Goal: Information Seeking & Learning: Learn about a topic

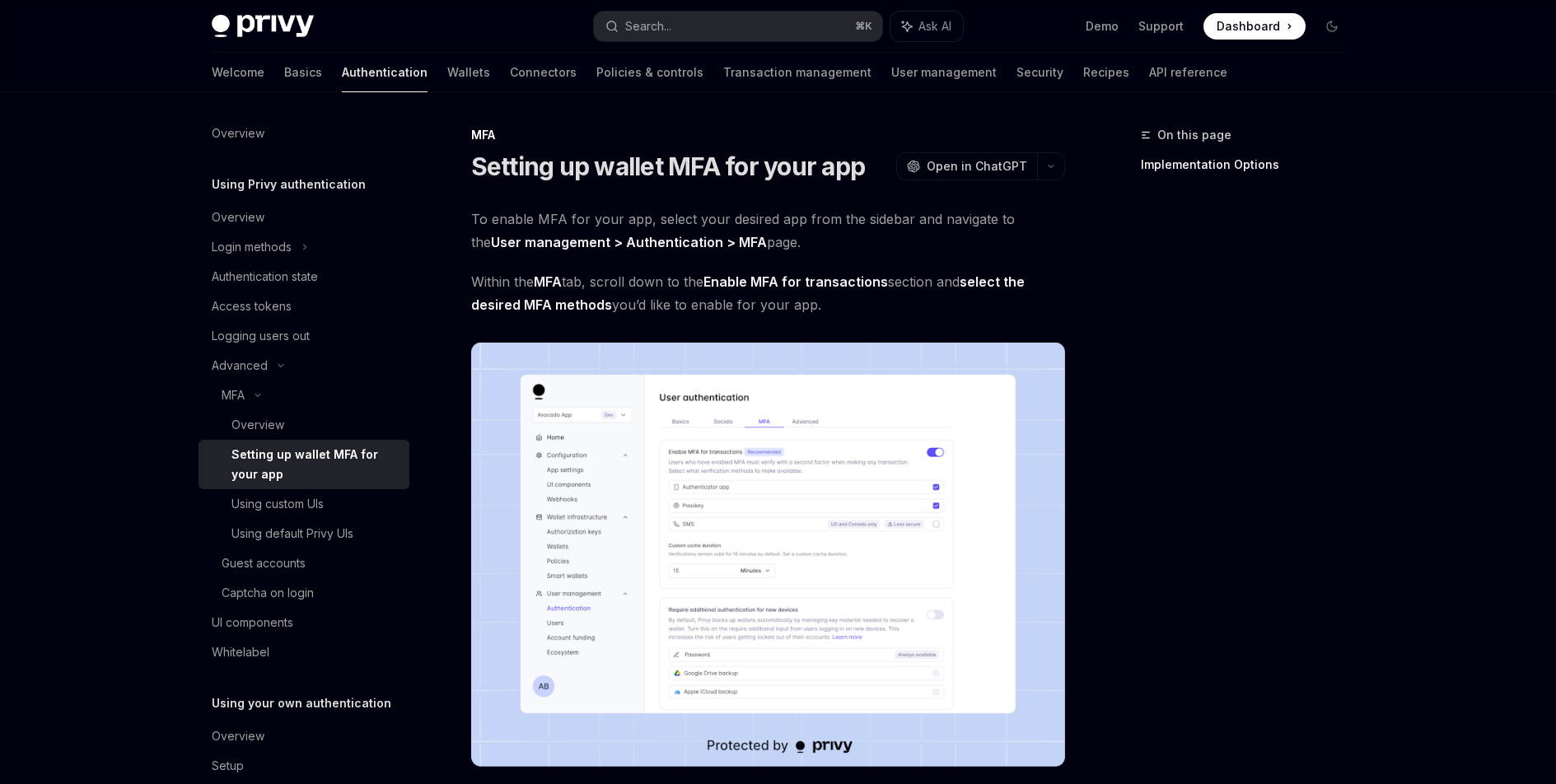
scroll to position [540, 0]
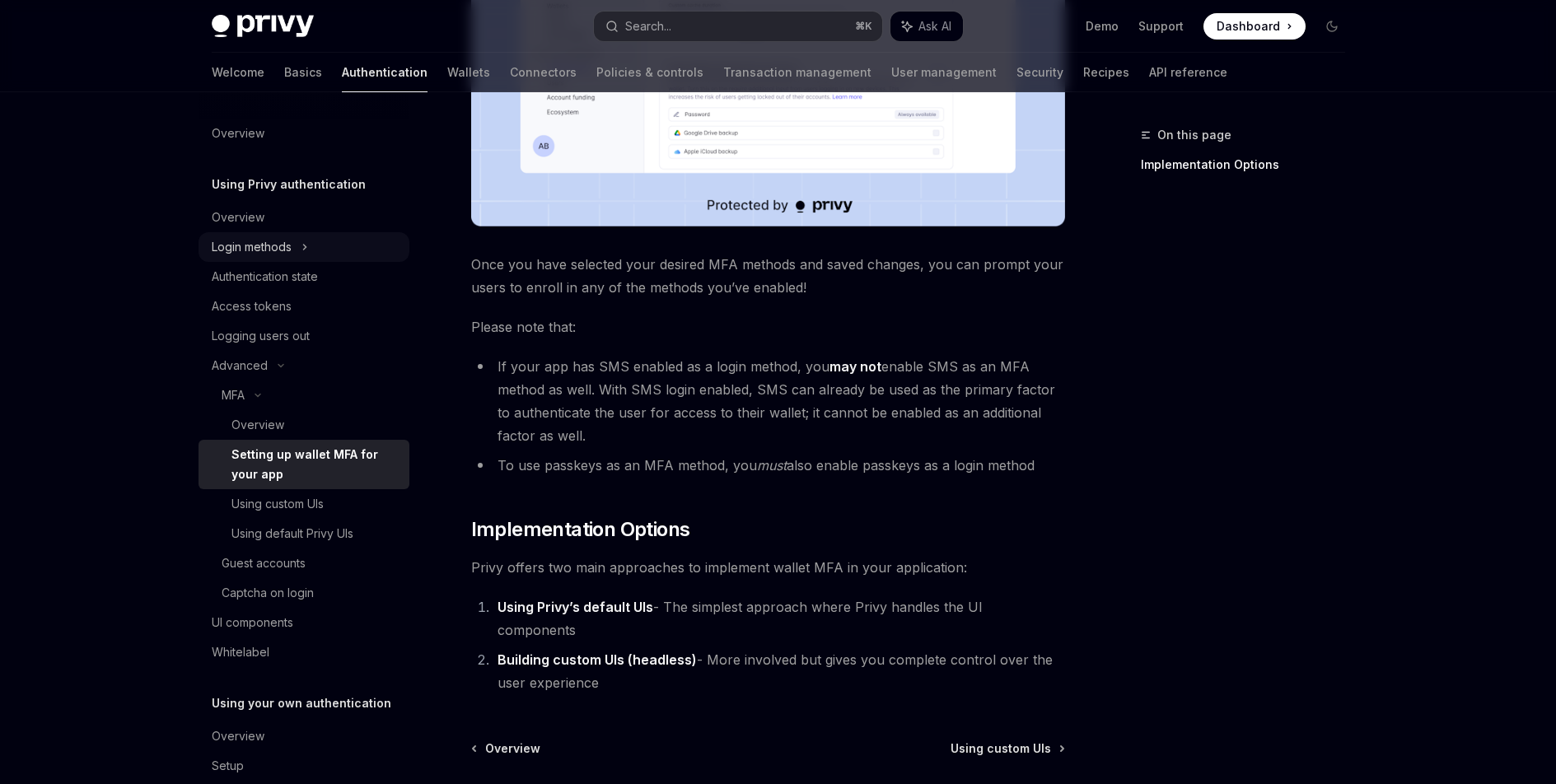
click at [317, 254] on div "Login methods" at bounding box center [304, 247] width 211 height 29
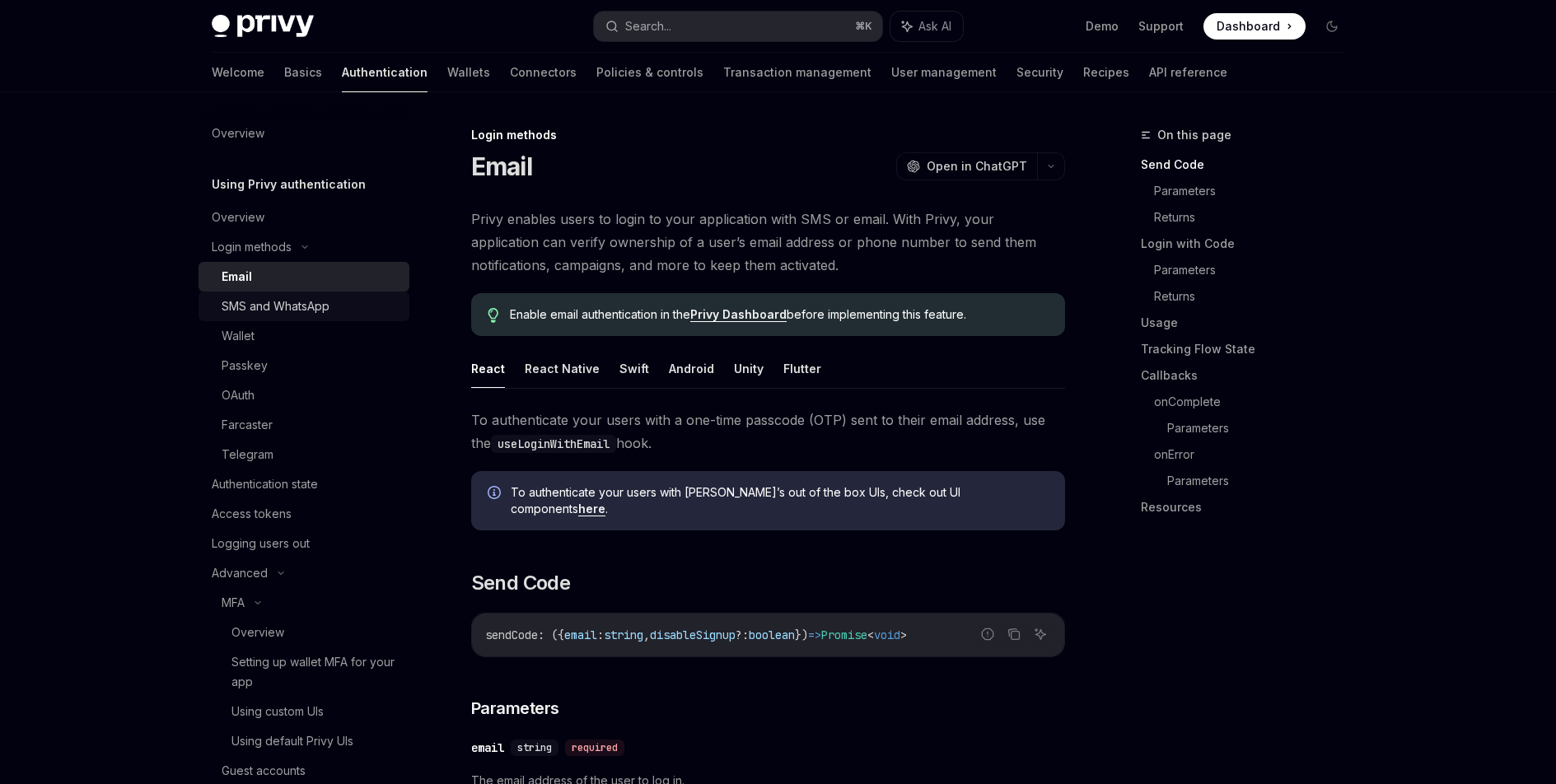
click at [334, 305] on div "SMS and WhatsApp" at bounding box center [311, 306] width 178 height 20
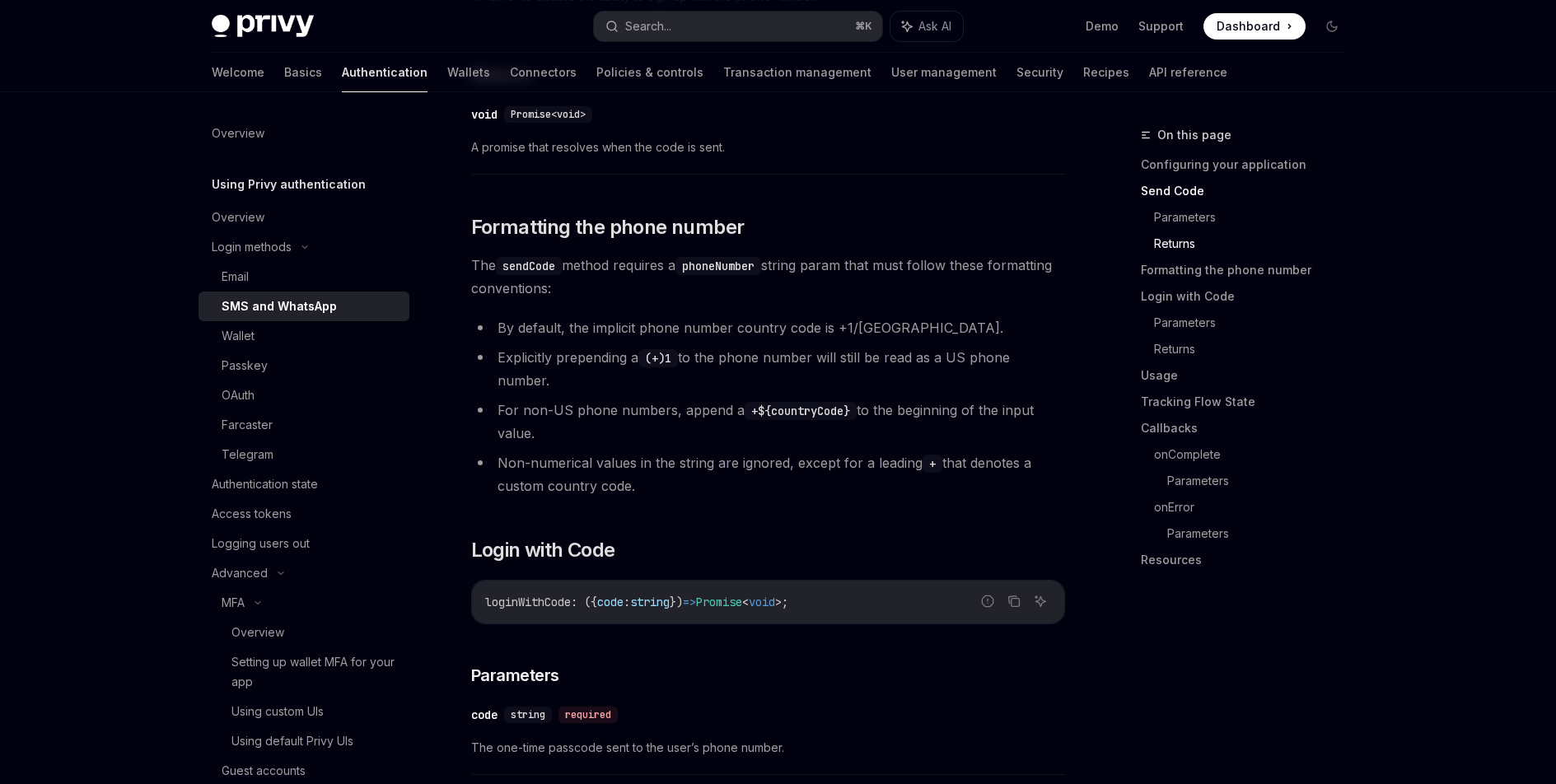
scroll to position [1266, 0]
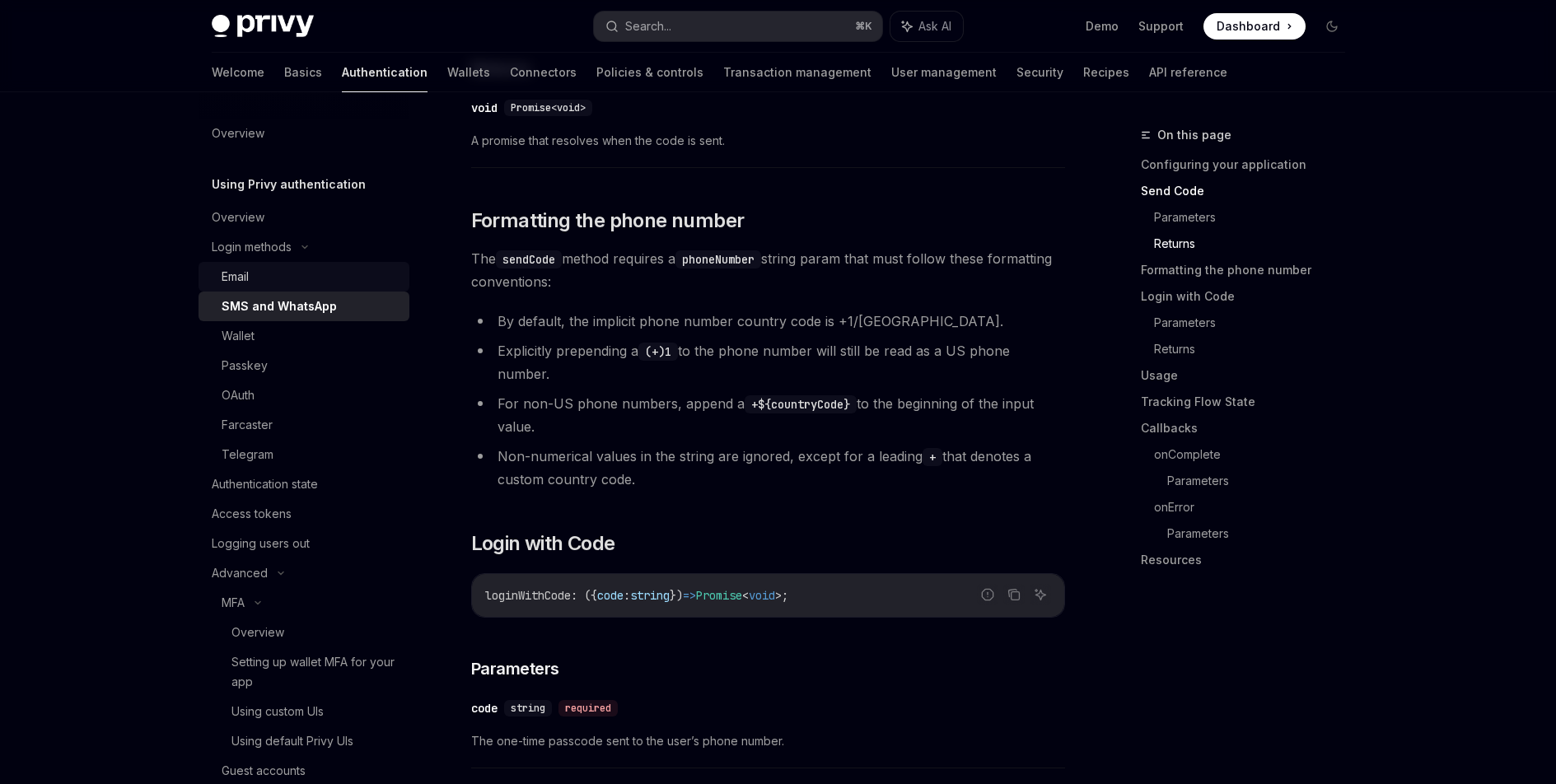
click at [338, 272] on div "Email" at bounding box center [311, 276] width 178 height 20
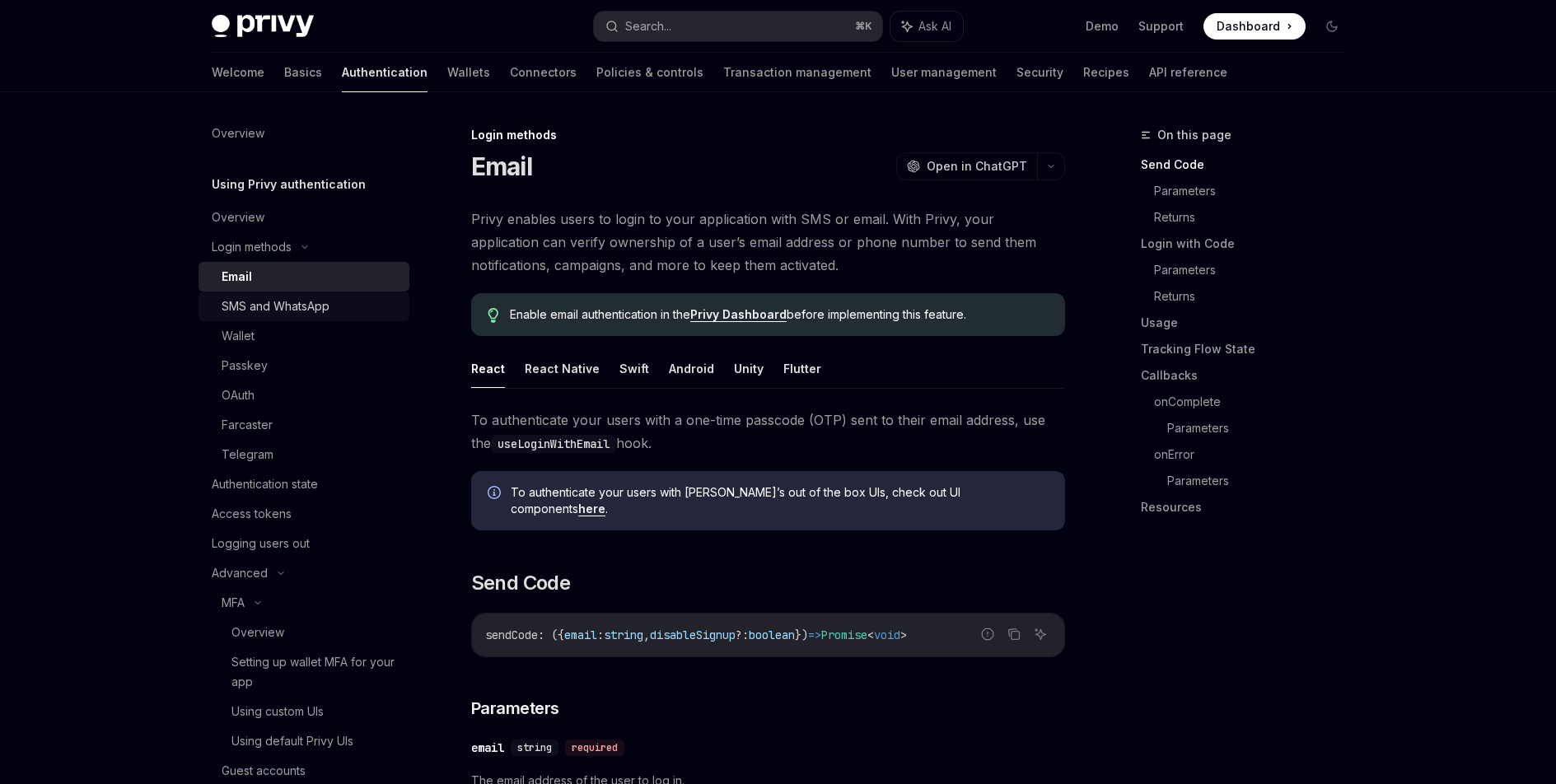
click at [334, 305] on div "SMS and WhatsApp" at bounding box center [311, 306] width 178 height 20
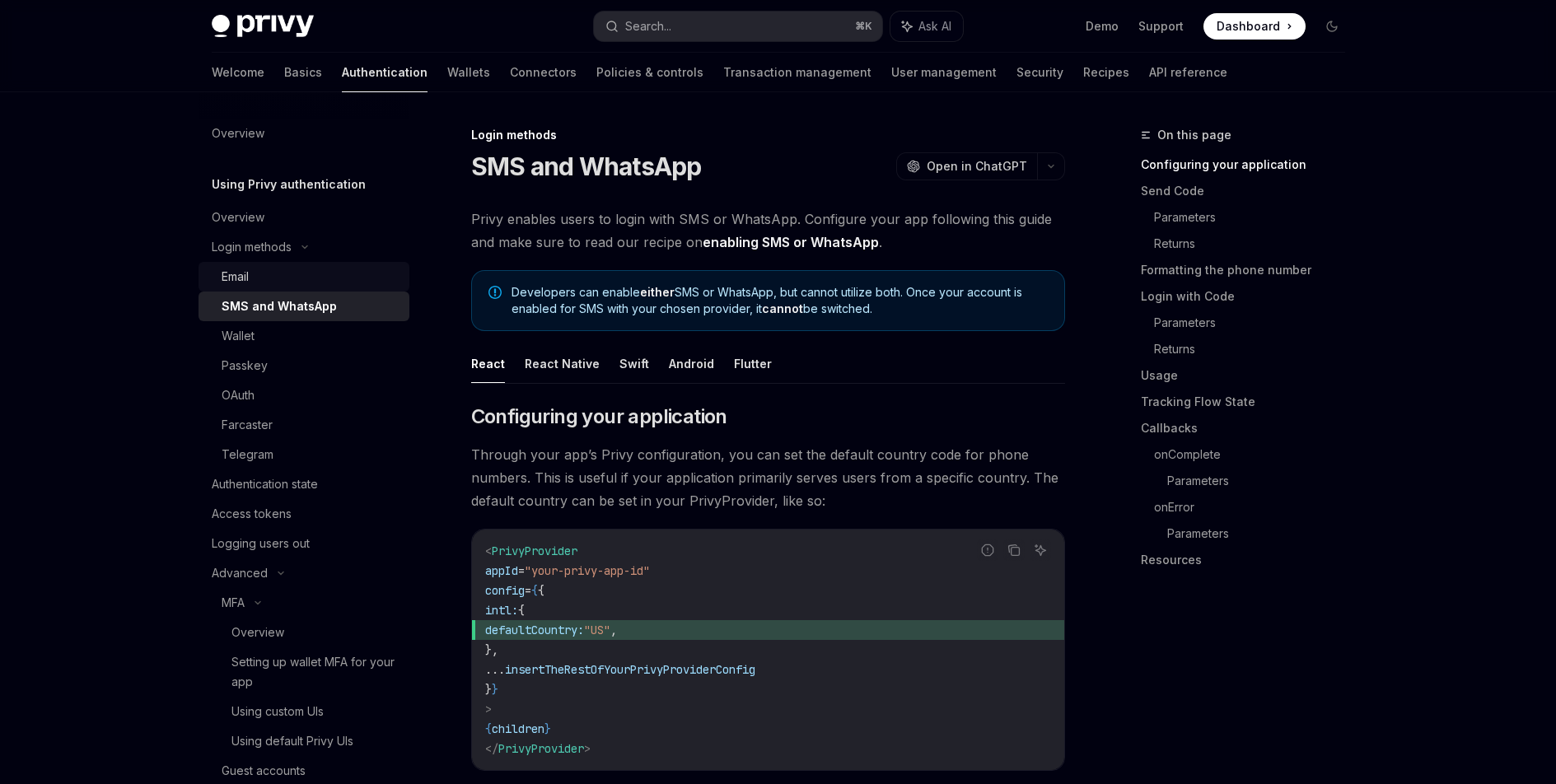
click at [343, 278] on div "Email" at bounding box center [311, 276] width 178 height 20
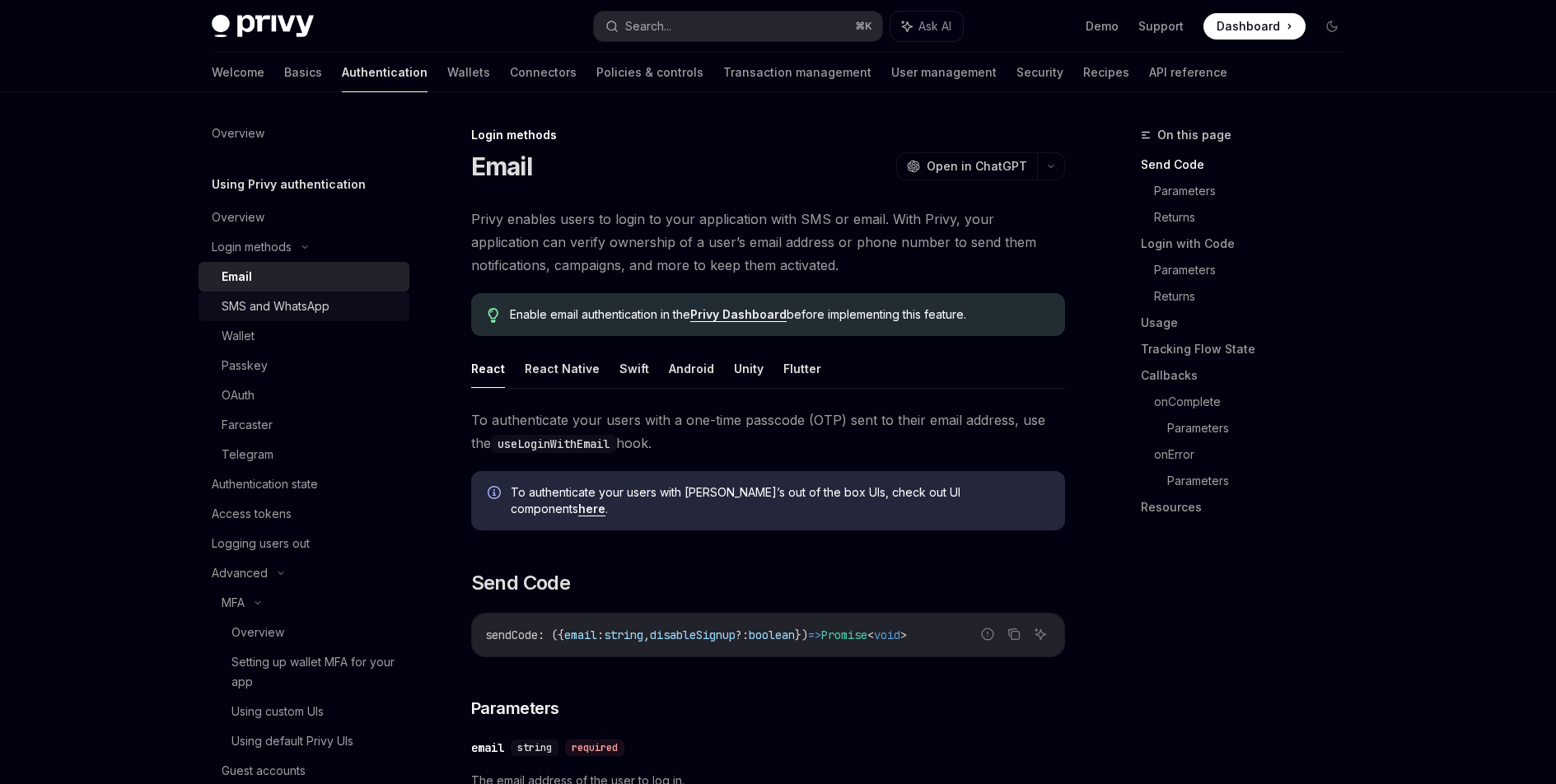
click at [334, 312] on div "SMS and WhatsApp" at bounding box center [311, 306] width 178 height 20
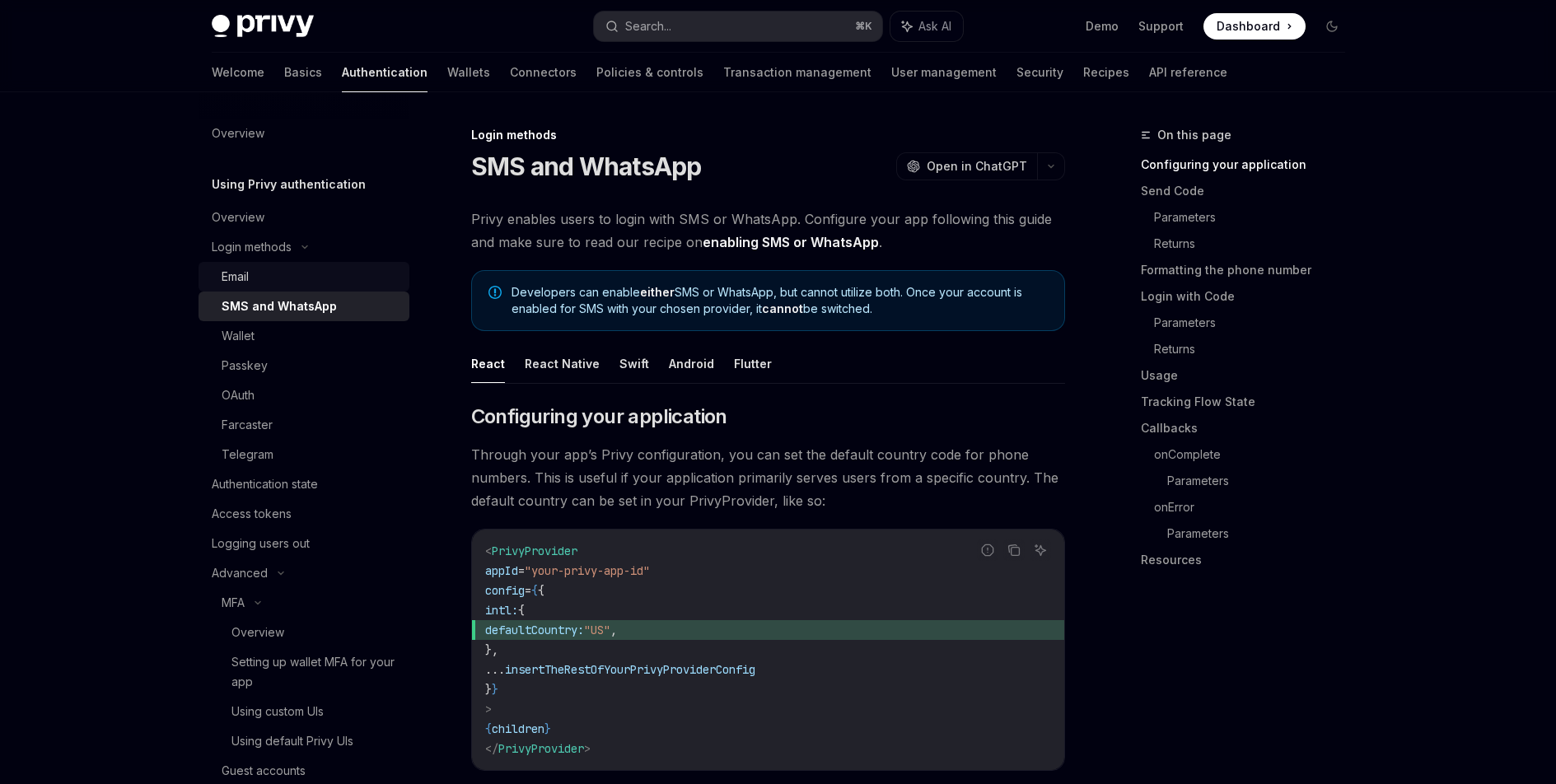
click at [348, 279] on div "Email" at bounding box center [311, 276] width 178 height 20
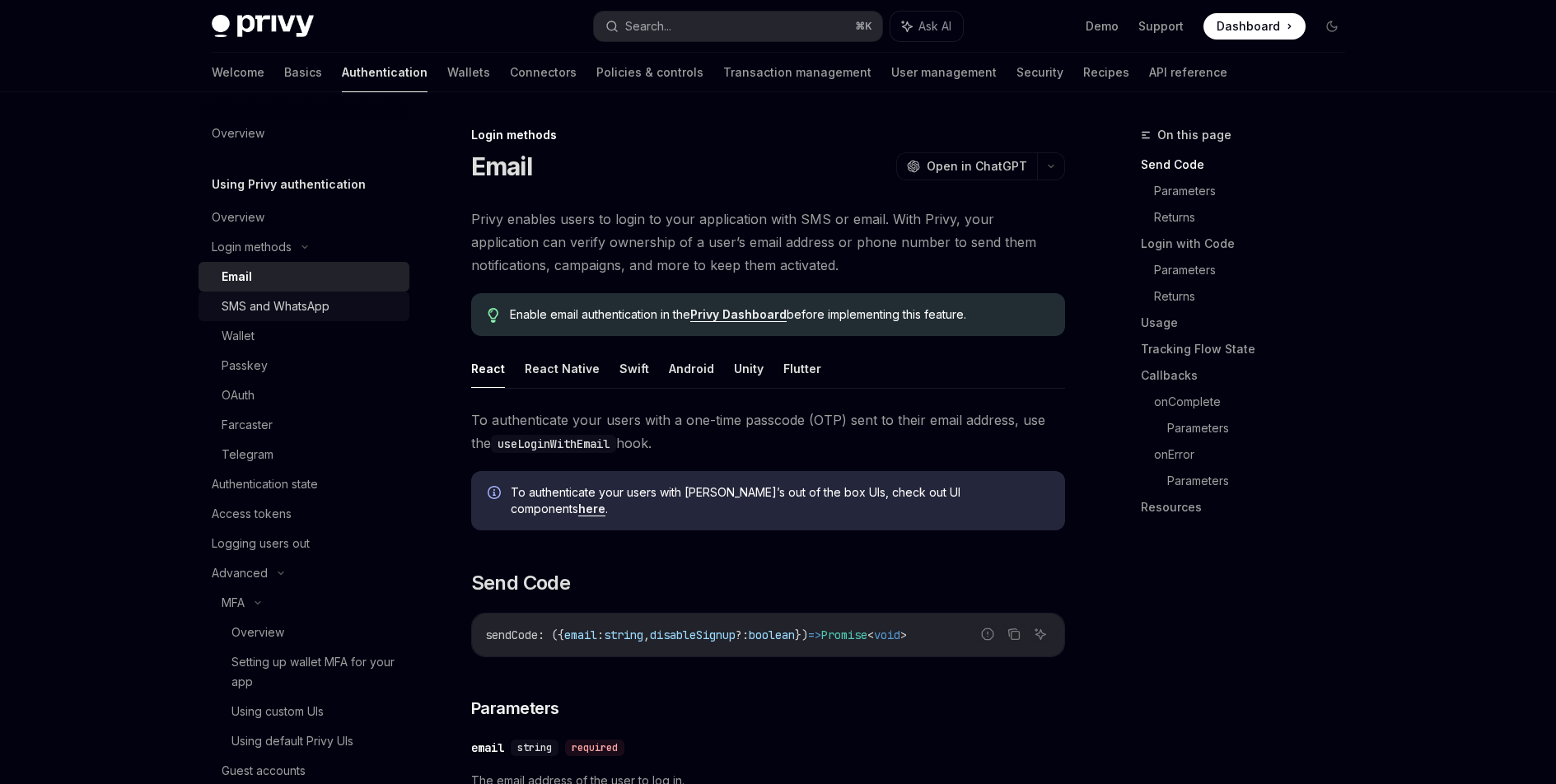
click at [317, 306] on div "SMS and WhatsApp" at bounding box center [275, 306] width 108 height 20
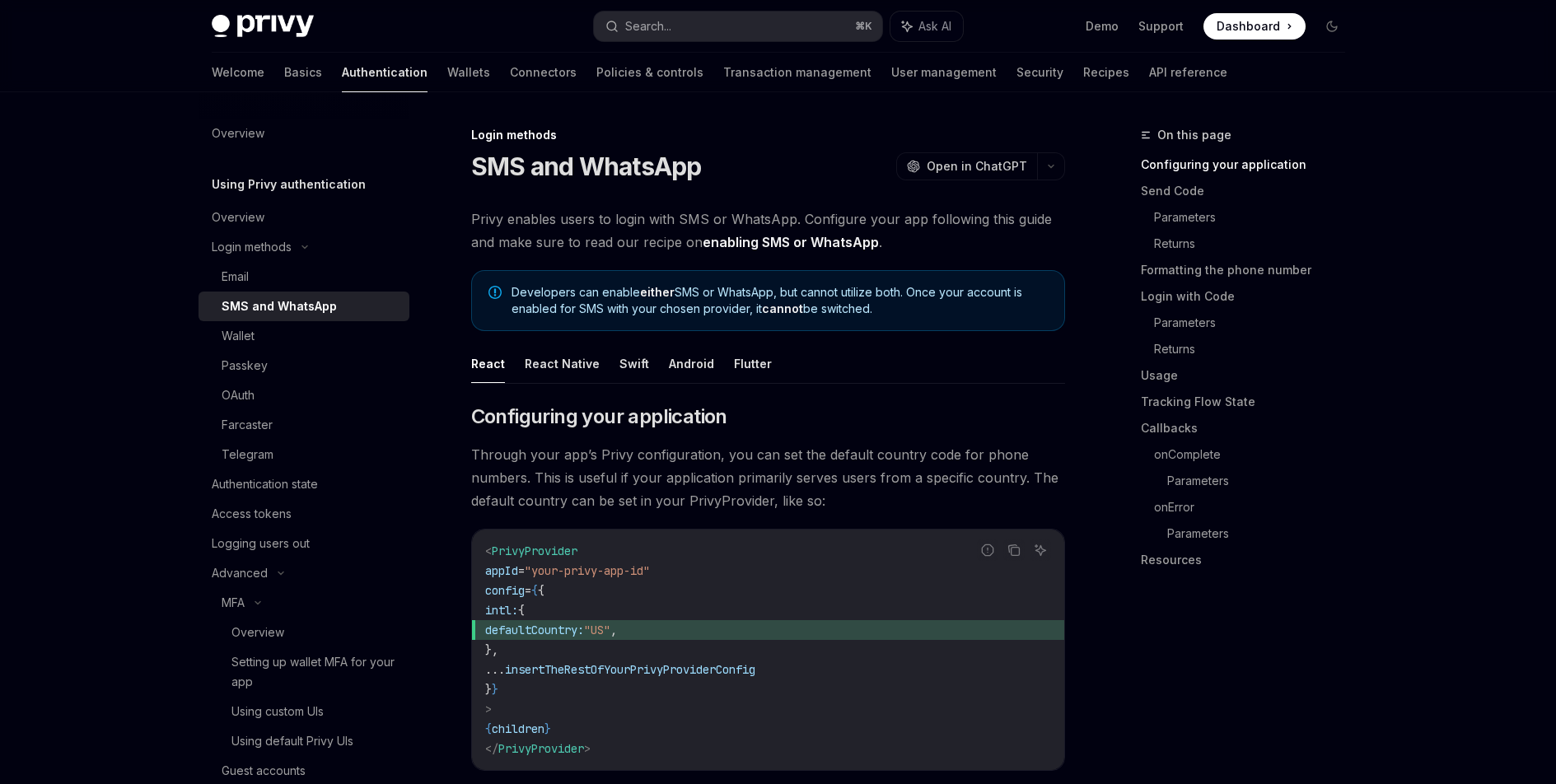
click at [338, 306] on div "SMS and WhatsApp" at bounding box center [311, 306] width 178 height 20
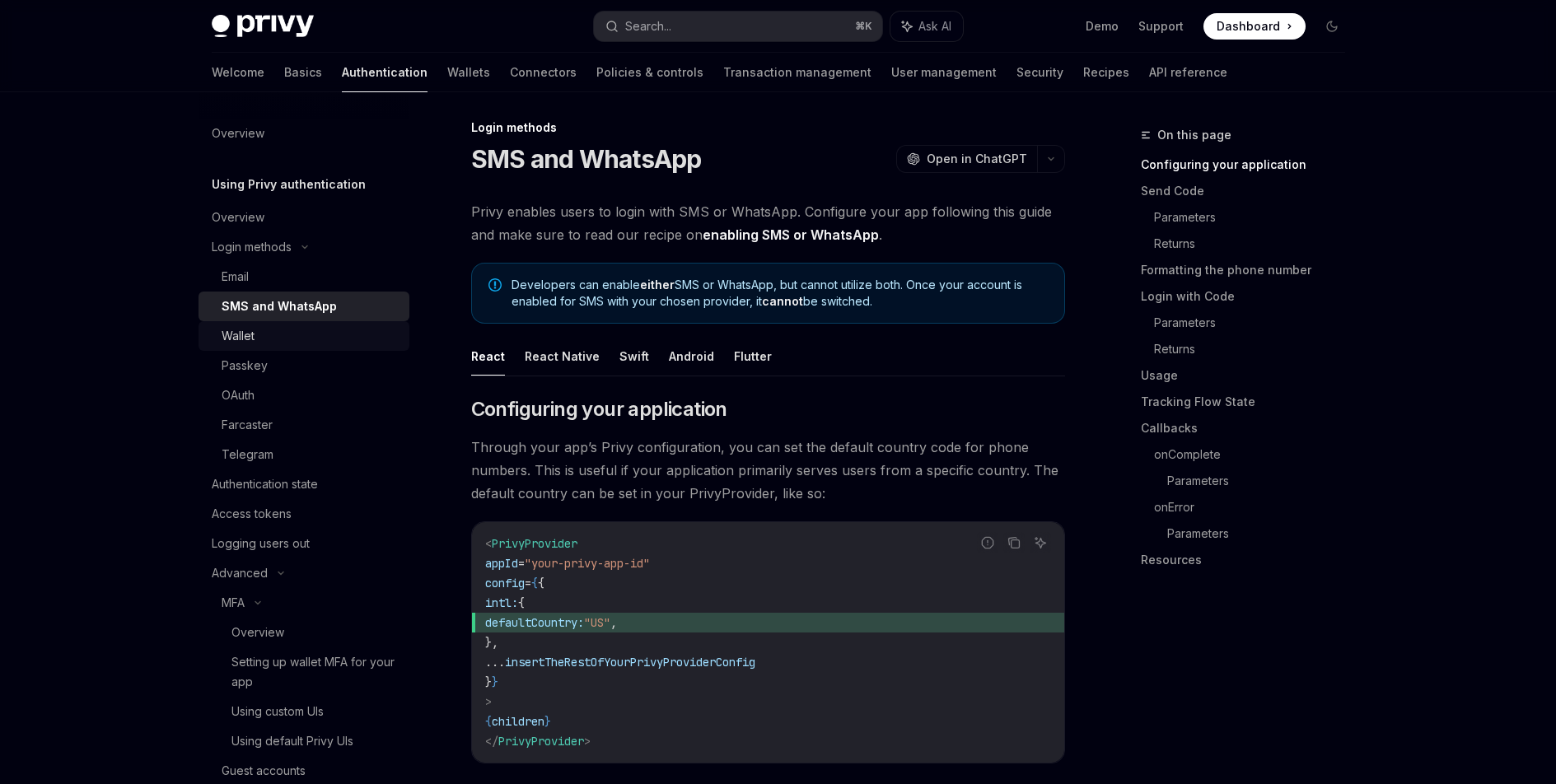
scroll to position [10, 0]
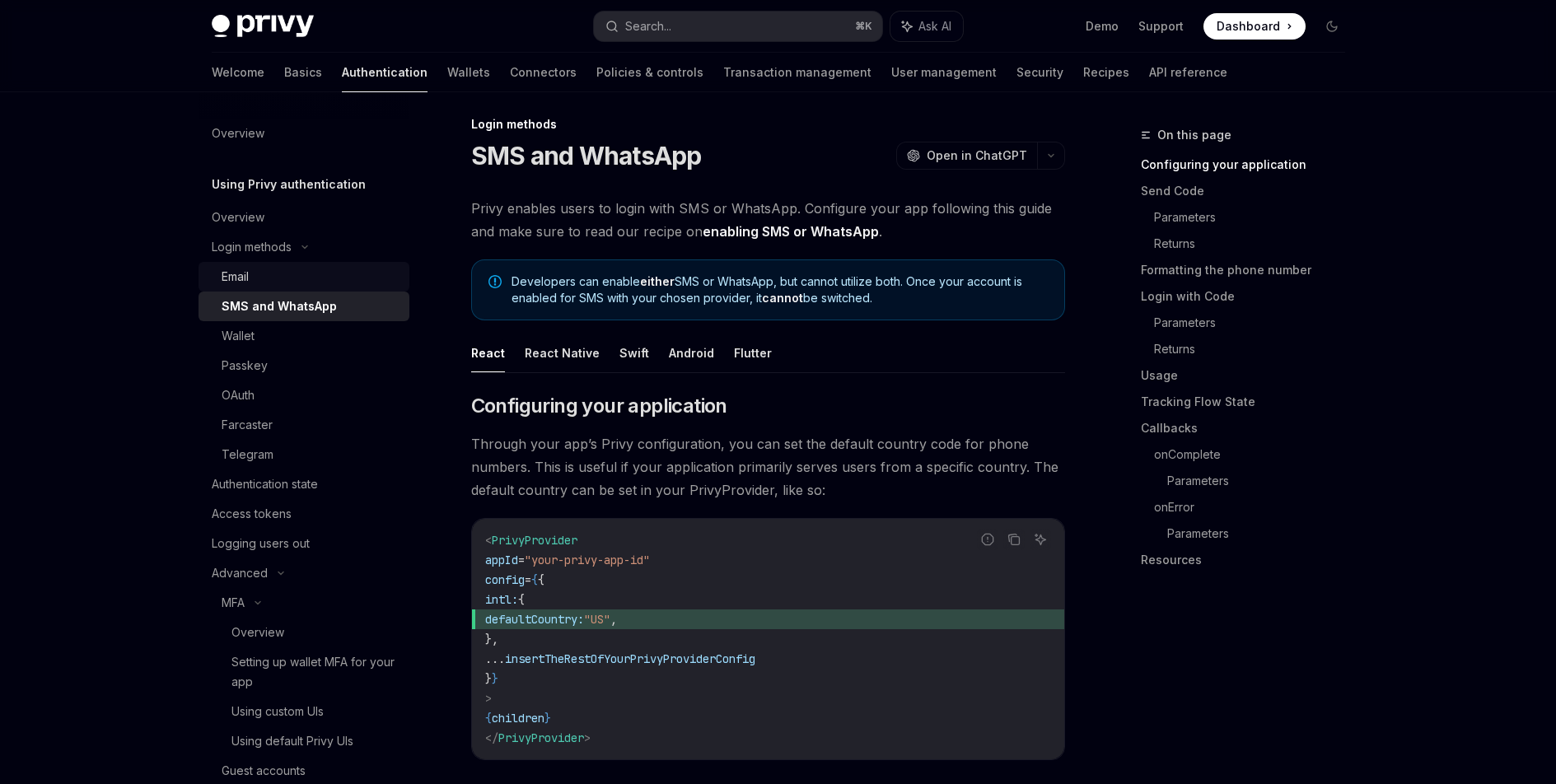
click at [332, 286] on div "Email" at bounding box center [311, 276] width 178 height 20
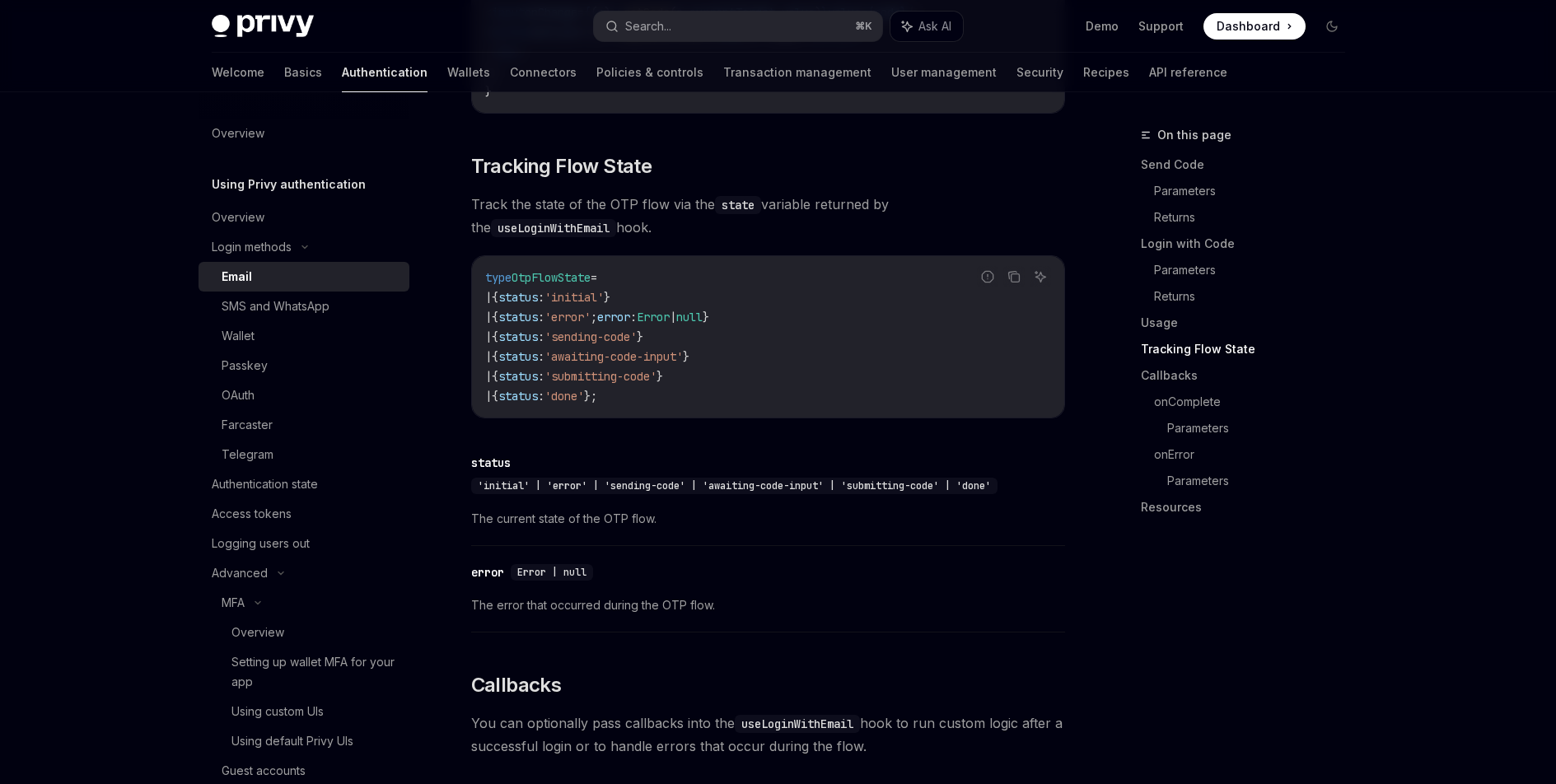
scroll to position [1868, 0]
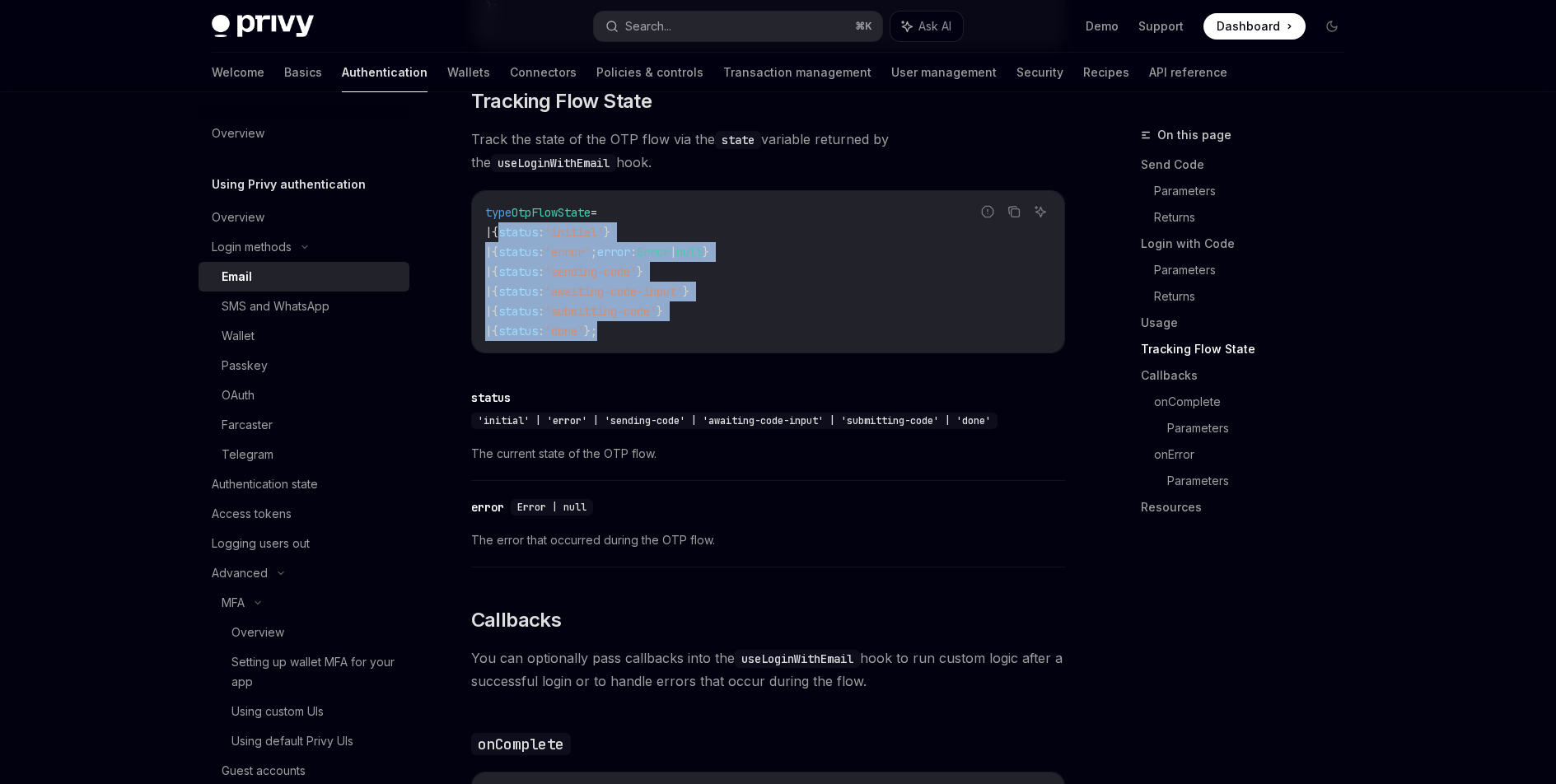
drag, startPoint x: 559, startPoint y: 288, endPoint x: 511, endPoint y: 222, distance: 81.6
click at [511, 222] on code "type OtpFlowState = | { status : 'initial' } | { status : 'error' ; error : Err…" at bounding box center [768, 272] width 566 height 138
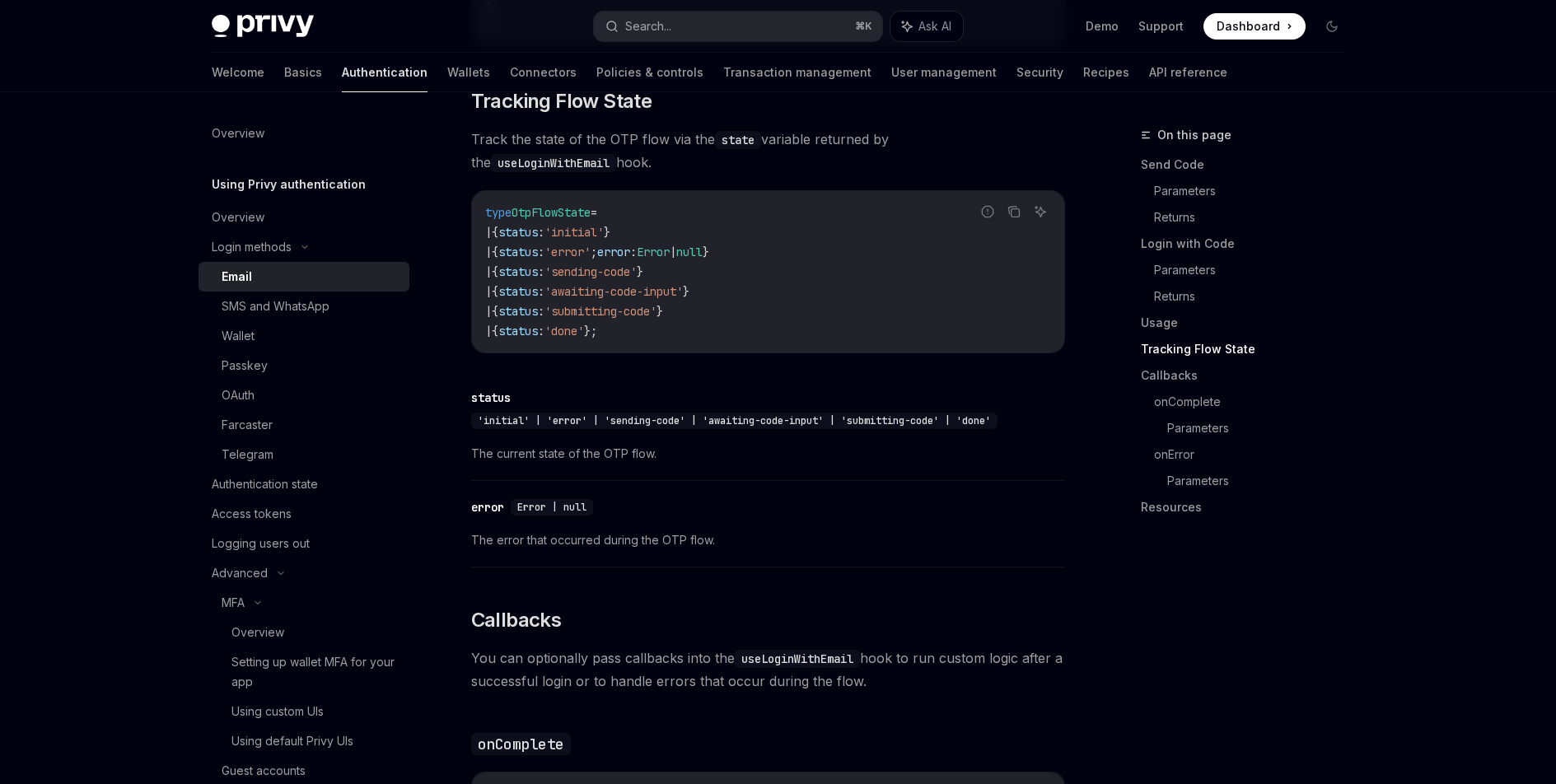
click at [502, 205] on span "type" at bounding box center [498, 212] width 26 height 15
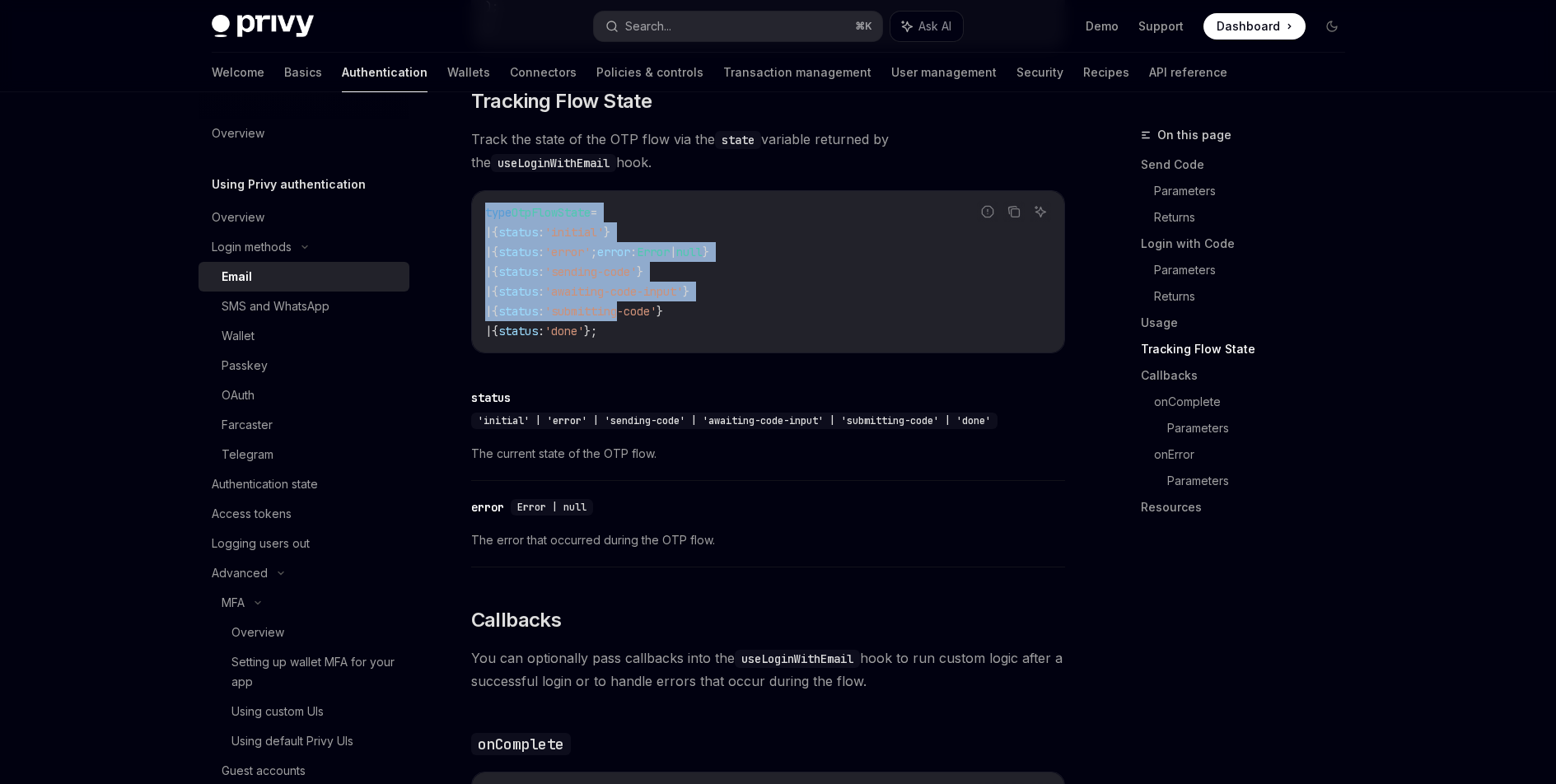
drag, startPoint x: 469, startPoint y: 201, endPoint x: 645, endPoint y: 303, distance: 203.4
click at [642, 301] on div "Login methods Email OpenAI Open in ChatGPT OpenAI Open in ChatGPT Privy enables…" at bounding box center [614, 213] width 910 height 3912
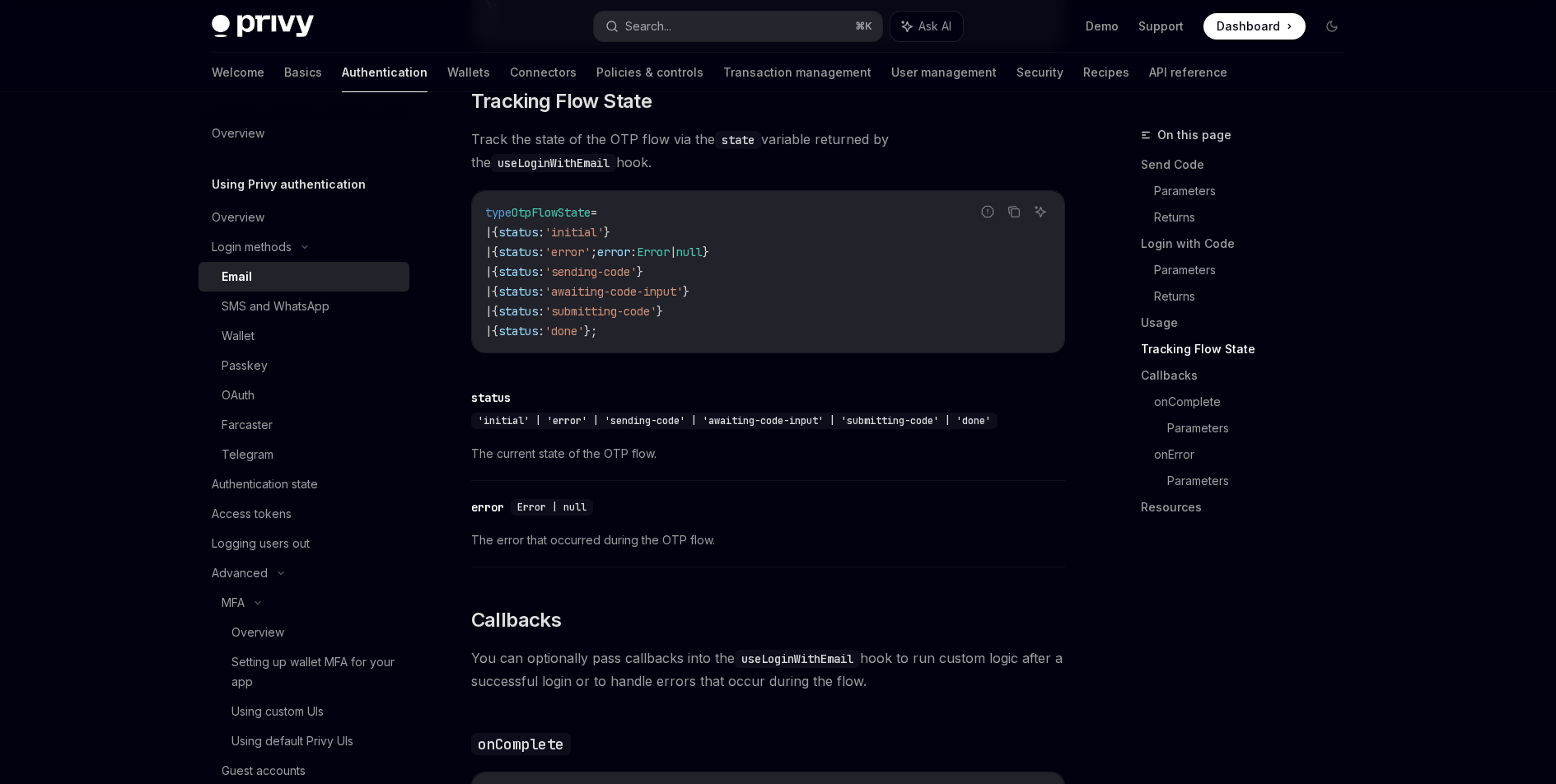
click at [643, 324] on code "type OtpFlowState = | { status : 'initial' } | { status : 'error' ; error : Err…" at bounding box center [768, 272] width 566 height 138
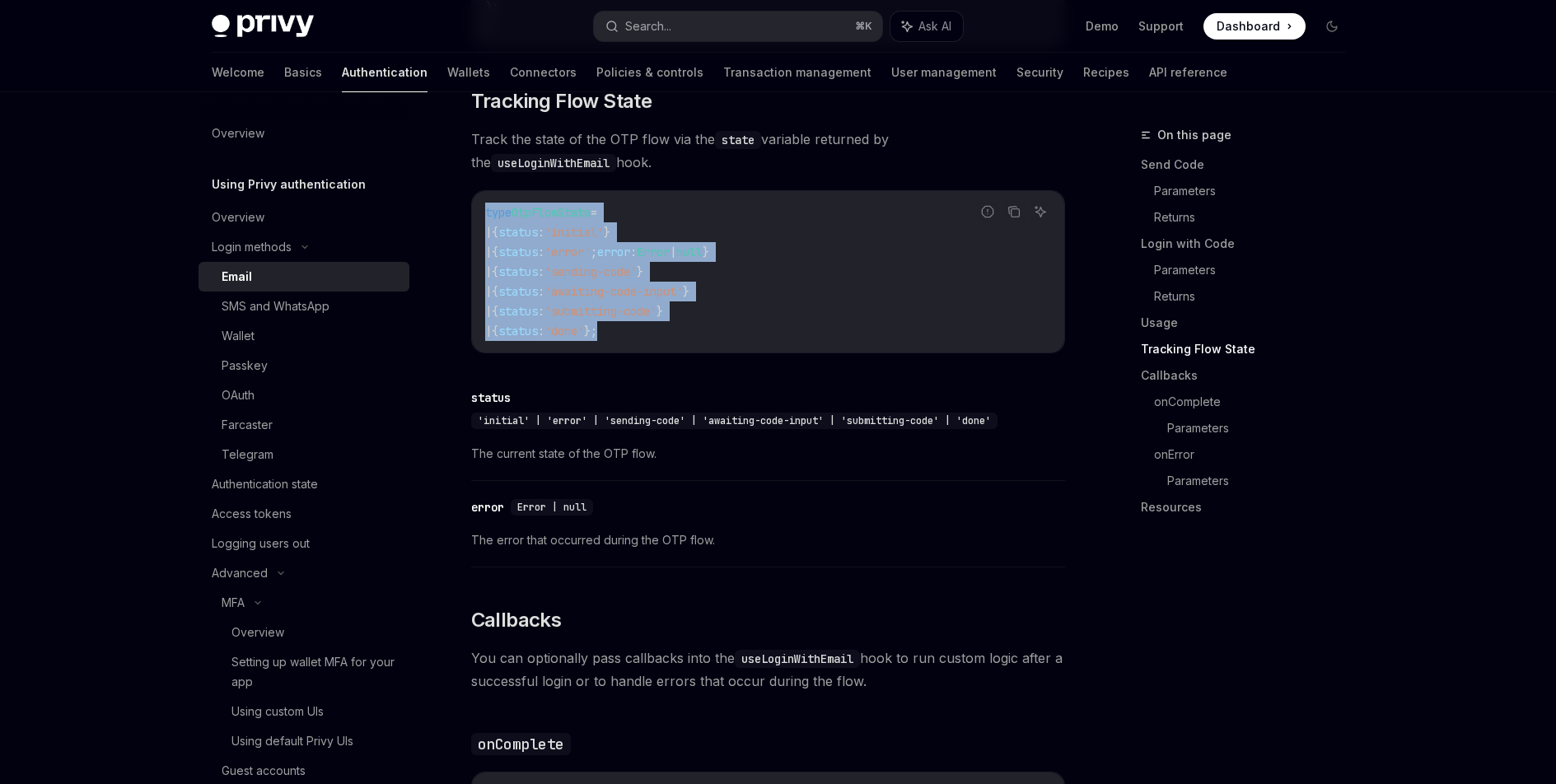
drag, startPoint x: 525, startPoint y: 257, endPoint x: 482, endPoint y: 202, distance: 69.8
click at [480, 206] on div "type OtpFlowState = | { status : 'initial' } | { status : 'error' ; error : Err…" at bounding box center [768, 272] width 592 height 162
click at [483, 199] on div "type OtpFlowState = | { status : 'initial' } | { status : 'error' ; error : Err…" at bounding box center [768, 272] width 592 height 162
drag, startPoint x: 482, startPoint y: 199, endPoint x: 663, endPoint y: 311, distance: 212.8
click at [663, 310] on div "type OtpFlowState = | { status : 'initial' } | { status : 'error' ; error : Err…" at bounding box center [768, 272] width 592 height 162
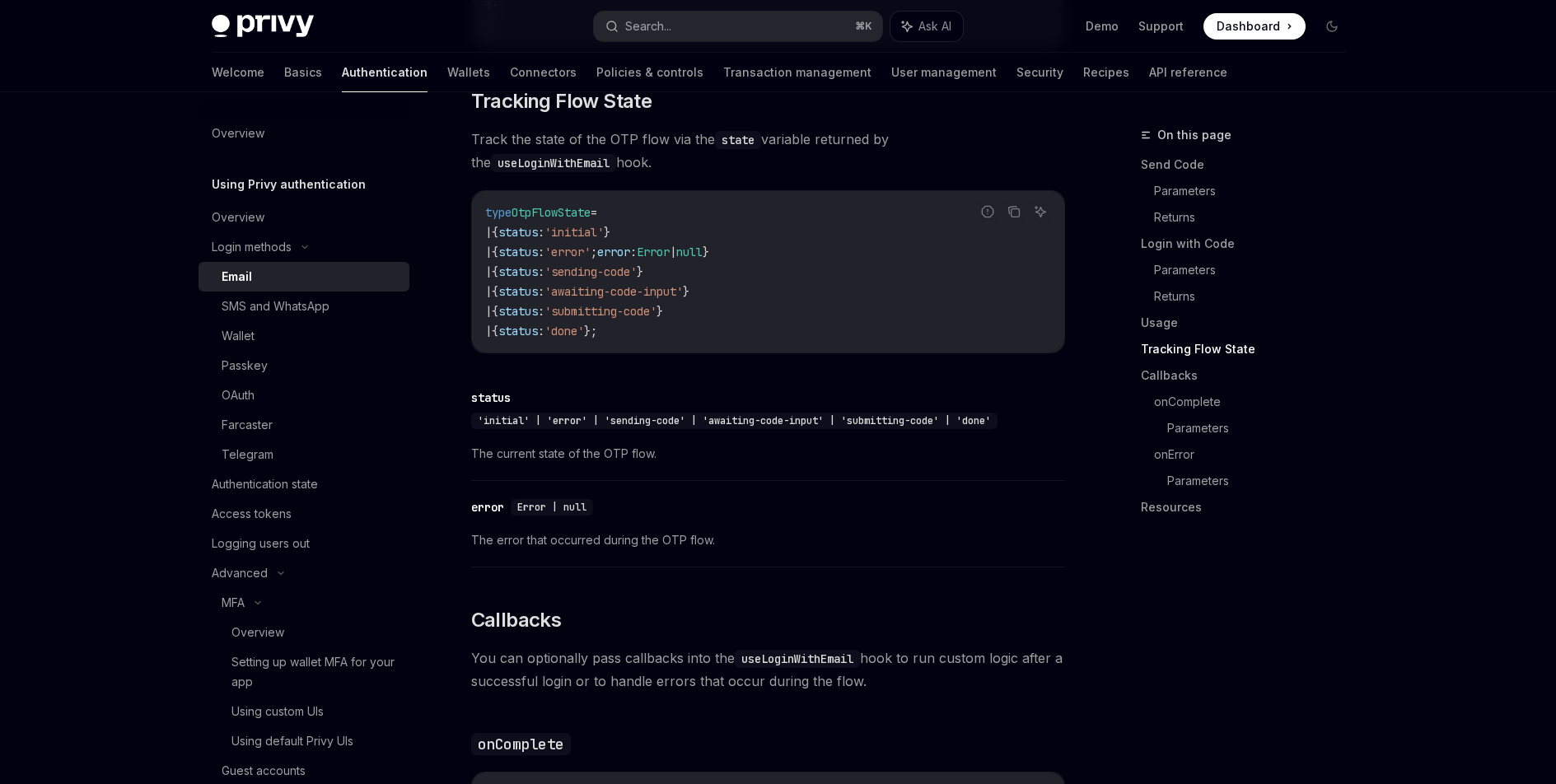
click at [657, 318] on code "type OtpFlowState = | { status : 'initial' } | { status : 'error' ; error : Err…" at bounding box center [768, 272] width 566 height 138
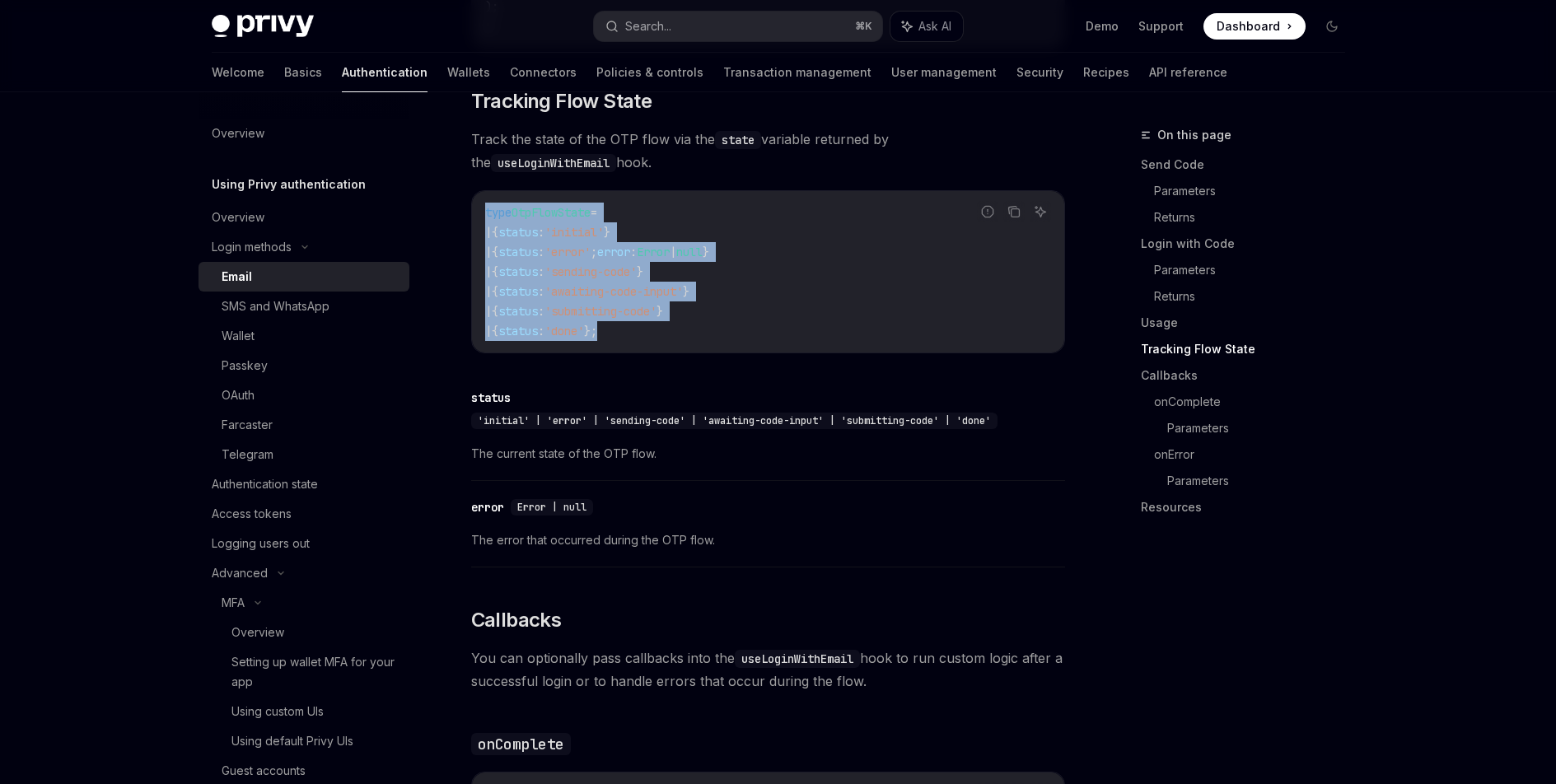
drag, startPoint x: 631, startPoint y: 317, endPoint x: 484, endPoint y: 199, distance: 188.5
click at [473, 191] on div "type OtpFlowState = | { status : 'initial' } | { status : 'error' ; error : Err…" at bounding box center [768, 272] width 592 height 162
click at [485, 205] on span "type" at bounding box center [498, 212] width 26 height 15
drag, startPoint x: 488, startPoint y: 204, endPoint x: 696, endPoint y: 319, distance: 237.7
click at [709, 319] on div "Report incorrect code Copy Ask AI type OtpFlowState = | { status : 'initial' } …" at bounding box center [768, 272] width 594 height 163
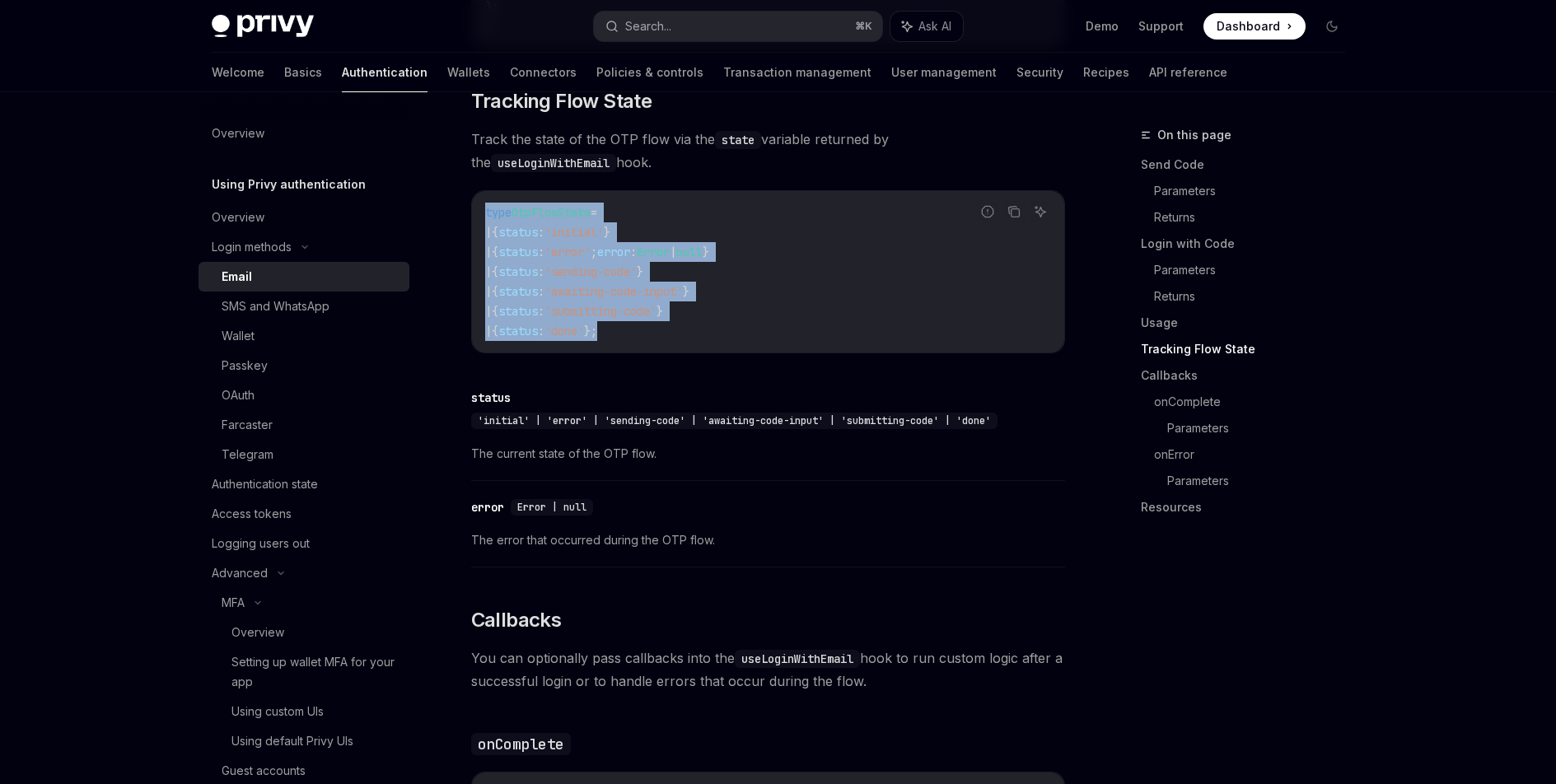
click at [677, 317] on code "type OtpFlowState = | { status : 'initial' } | { status : 'error' ; error : Err…" at bounding box center [768, 272] width 566 height 138
drag, startPoint x: 671, startPoint y: 325, endPoint x: 480, endPoint y: 202, distance: 227.2
click at [480, 202] on div "type OtpFlowState = | { status : 'initial' } | { status : 'error' ; error : Err…" at bounding box center [768, 272] width 592 height 162
drag, startPoint x: 484, startPoint y: 201, endPoint x: 725, endPoint y: 329, distance: 272.9
click at [731, 328] on div "type OtpFlowState = | { status : 'initial' } | { status : 'error' ; error : Err…" at bounding box center [768, 272] width 592 height 162
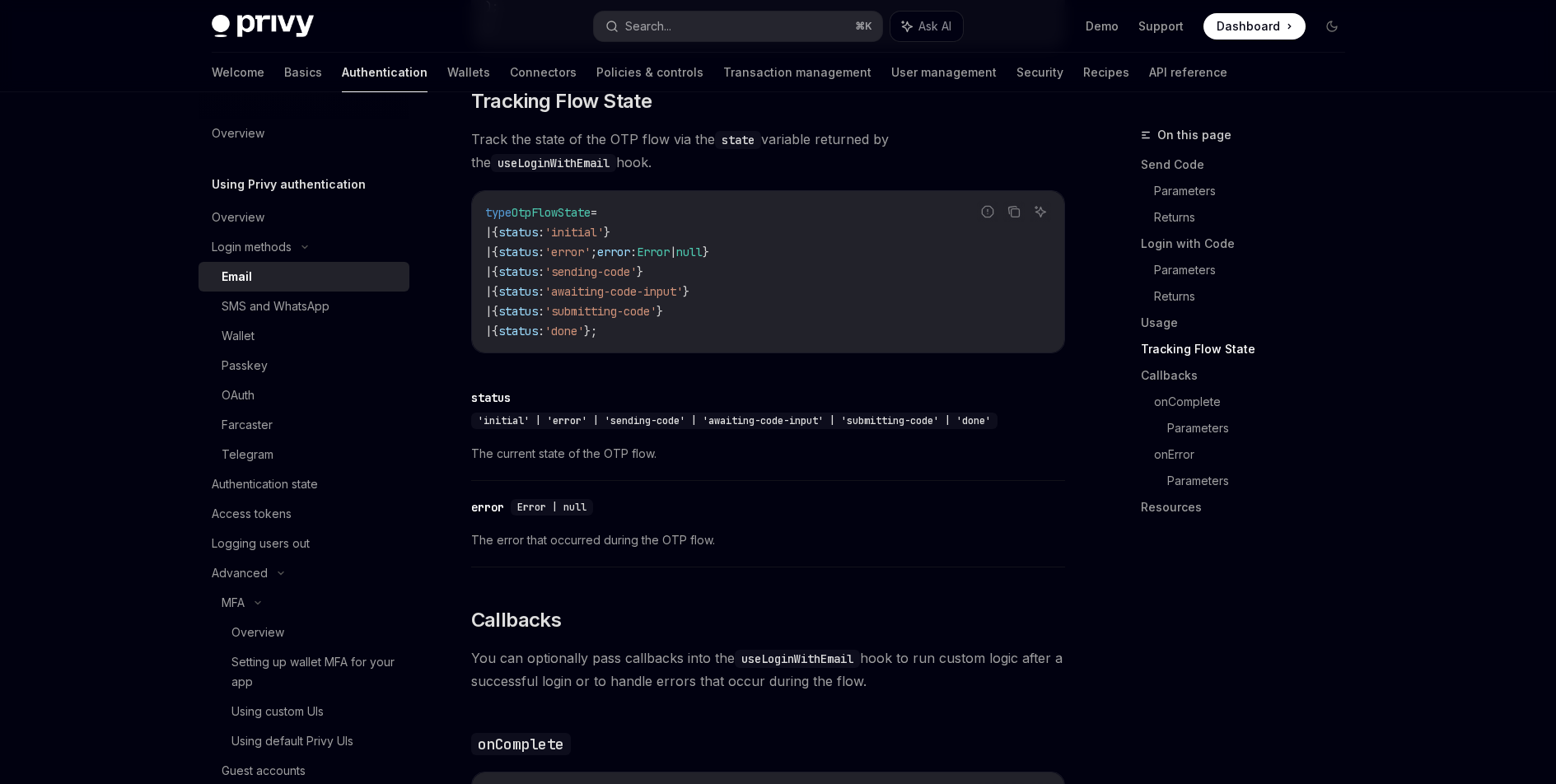
drag, startPoint x: 692, startPoint y: 338, endPoint x: 659, endPoint y: 334, distance: 33.2
click at [692, 338] on div "type OtpFlowState = | { status : 'initial' } | { status : 'error' ; error : Err…" at bounding box center [768, 272] width 592 height 162
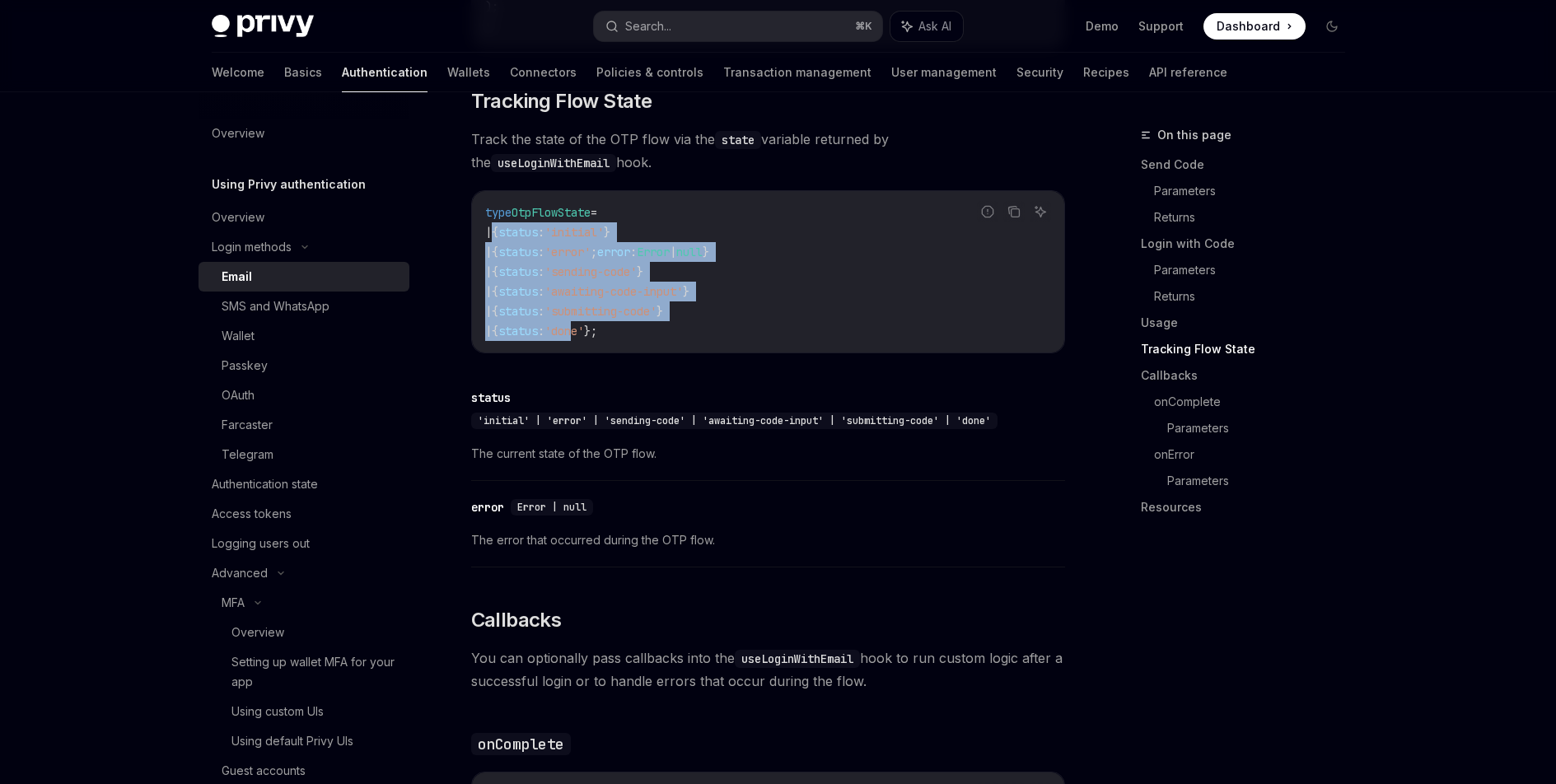
drag, startPoint x: 591, startPoint y: 320, endPoint x: 479, endPoint y: 200, distance: 164.1
click at [487, 209] on code "type OtpFlowState = | { status : 'initial' } | { status : 'error' ; error : Err…" at bounding box center [768, 272] width 566 height 138
click at [479, 200] on div "type OtpFlowState = | { status : 'initial' } | { status : 'error' ; error : Err…" at bounding box center [768, 272] width 592 height 162
drag, startPoint x: 533, startPoint y: 224, endPoint x: 664, endPoint y: 326, distance: 166.0
click at [673, 327] on code "type OtpFlowState = | { status : 'initial' } | { status : 'error' ; error : Err…" at bounding box center [768, 272] width 566 height 138
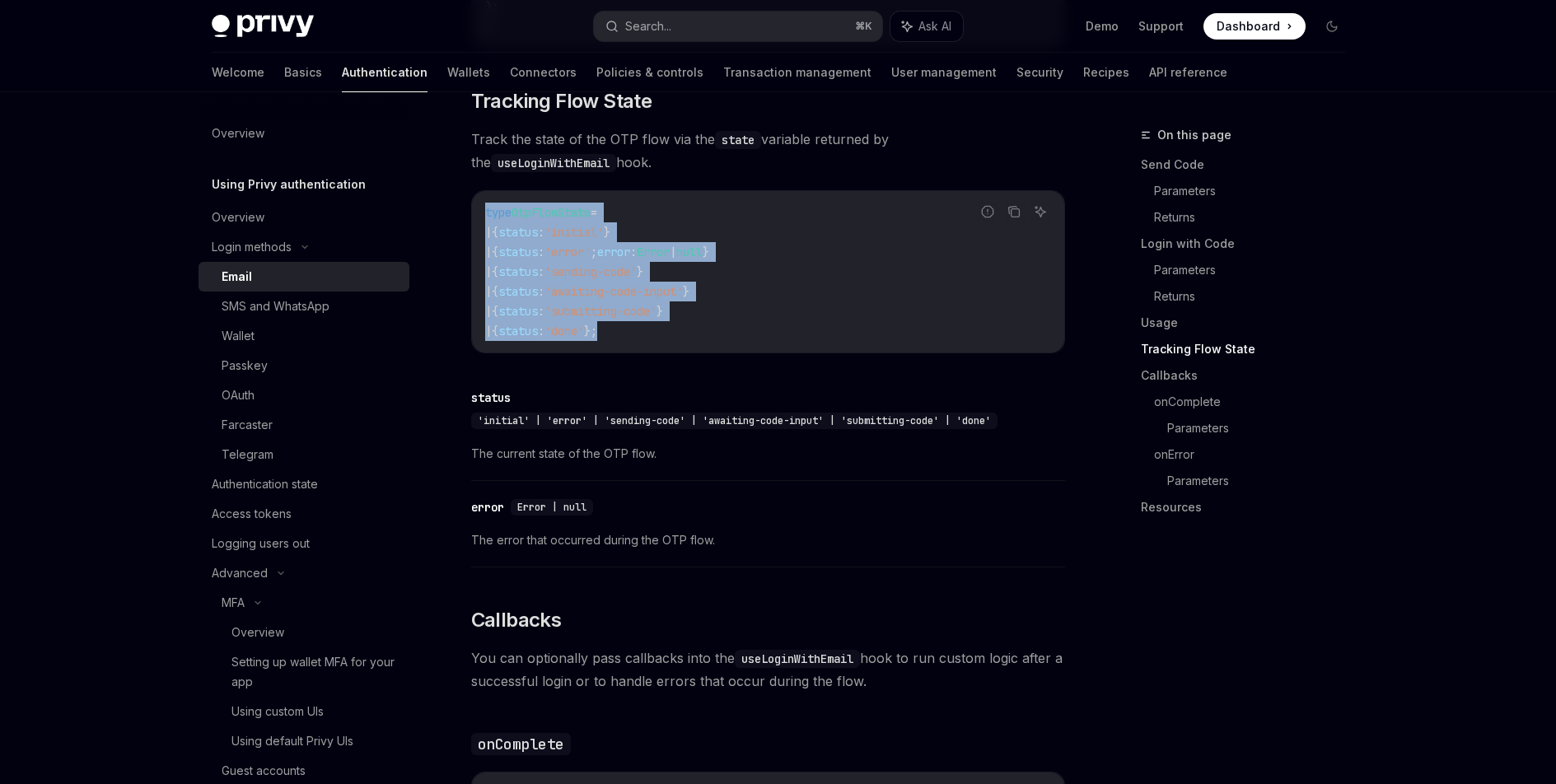
click at [661, 325] on code "type OtpFlowState = | { status : 'initial' } | { status : 'error' ; error : Err…" at bounding box center [768, 272] width 566 height 138
drag, startPoint x: 653, startPoint y: 326, endPoint x: 474, endPoint y: 204, distance: 216.6
click at [474, 204] on div "type OtpFlowState = | { status : 'initial' } | { status : 'error' ; error : Err…" at bounding box center [768, 272] width 592 height 162
click at [312, 314] on div "SMS and WhatsApp" at bounding box center [275, 306] width 108 height 20
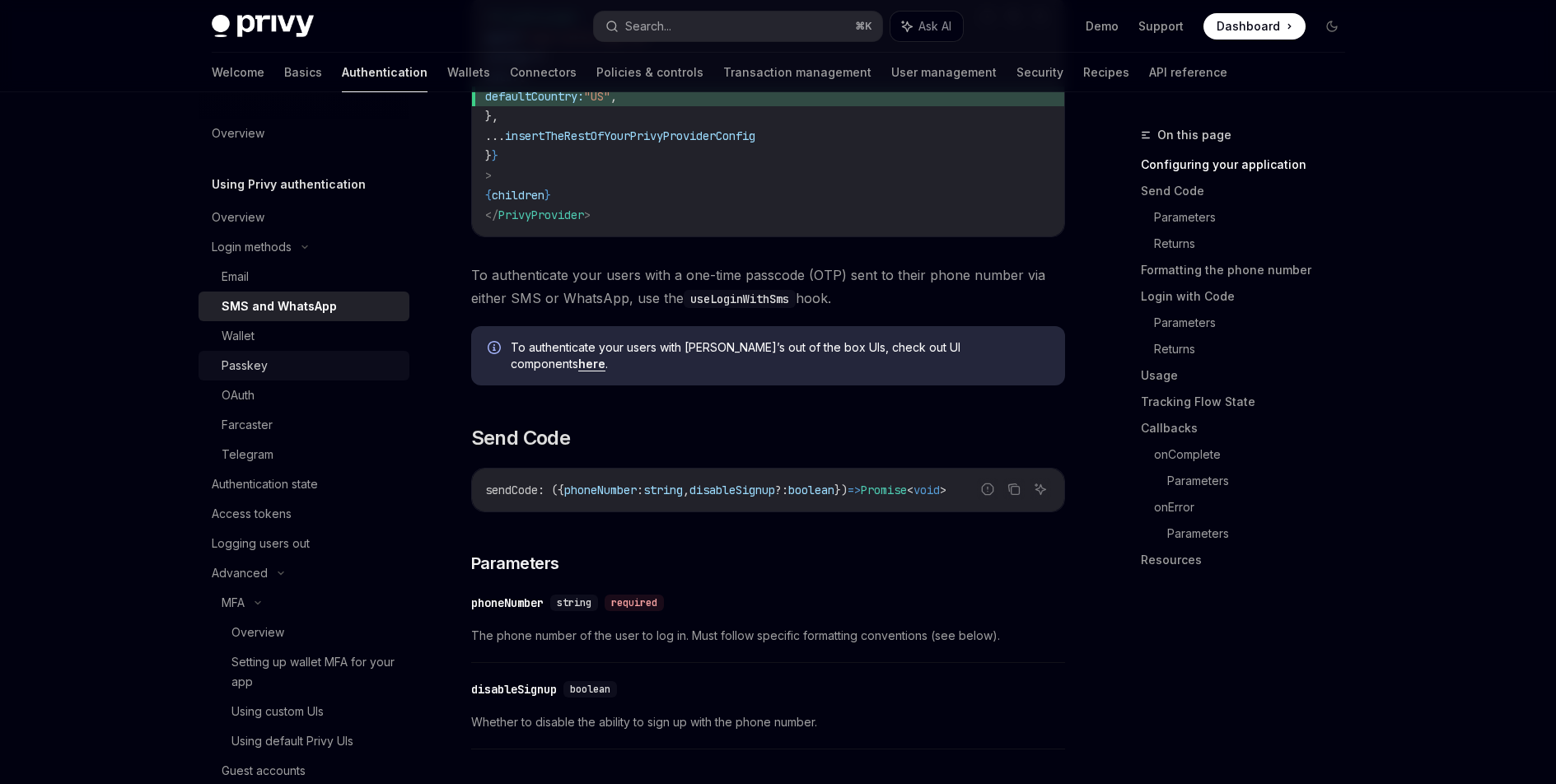
scroll to position [568, 0]
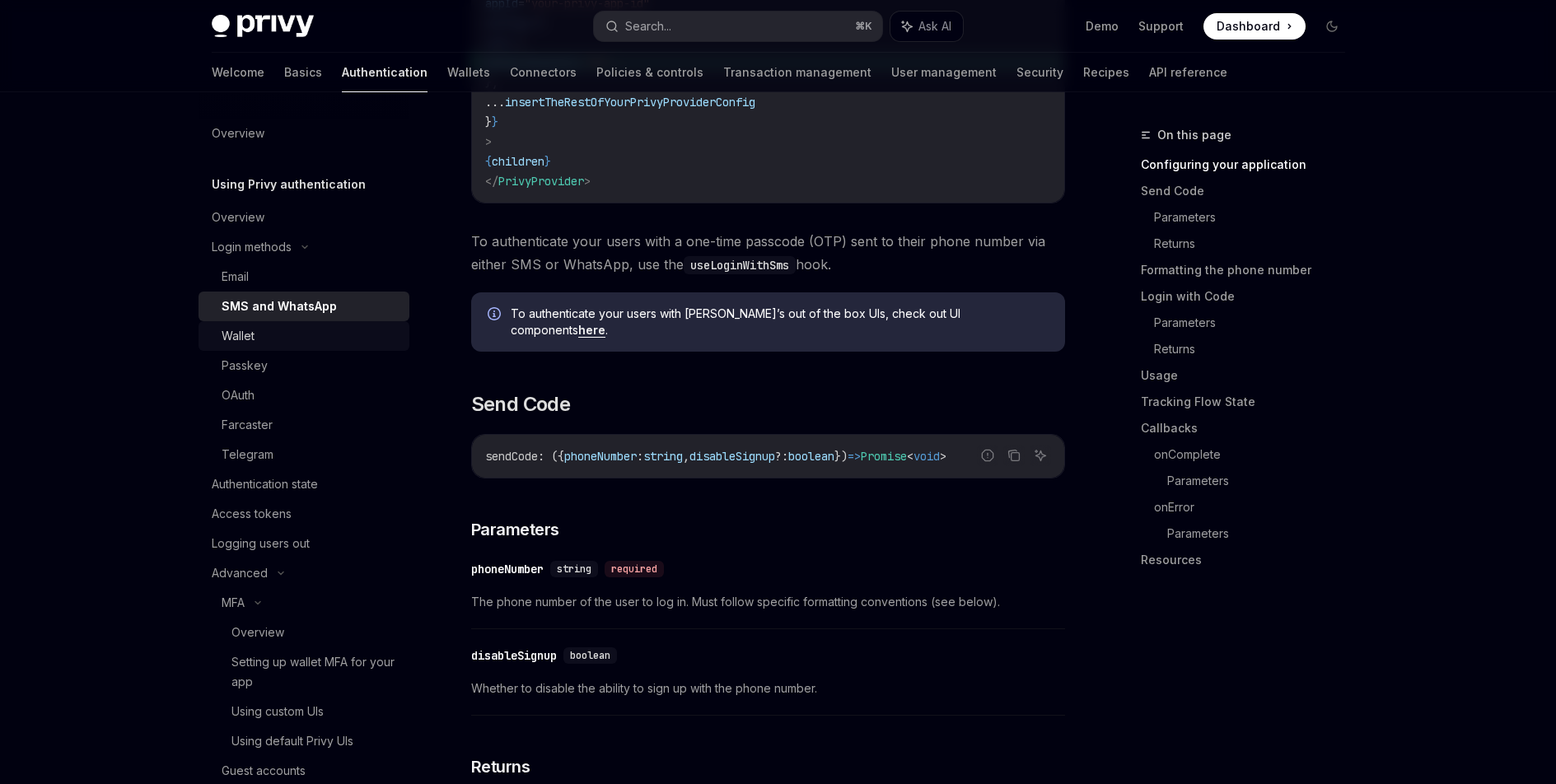
click at [333, 344] on div "Wallet" at bounding box center [311, 336] width 178 height 20
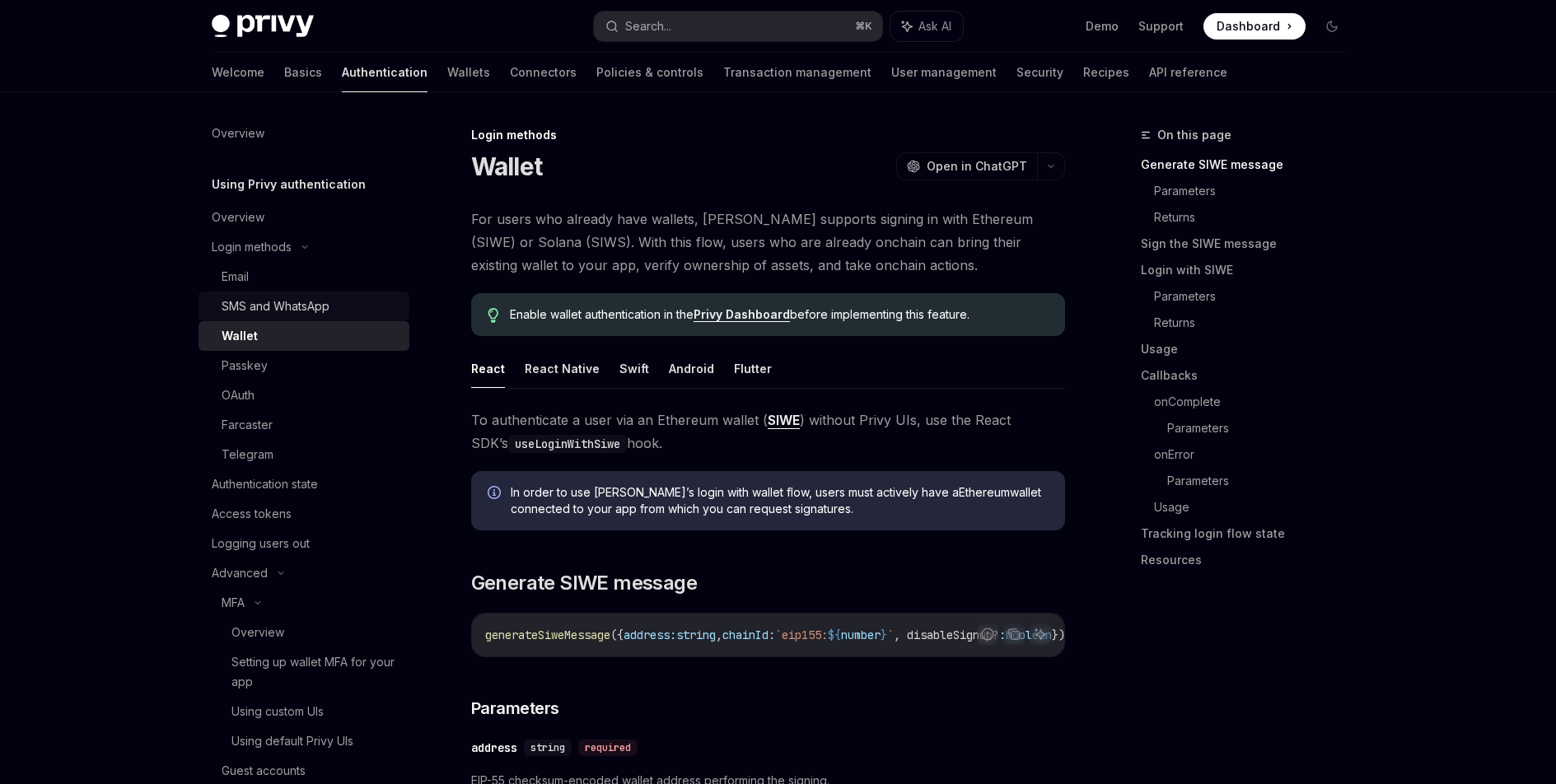
click at [342, 310] on div "SMS and WhatsApp" at bounding box center [311, 306] width 178 height 20
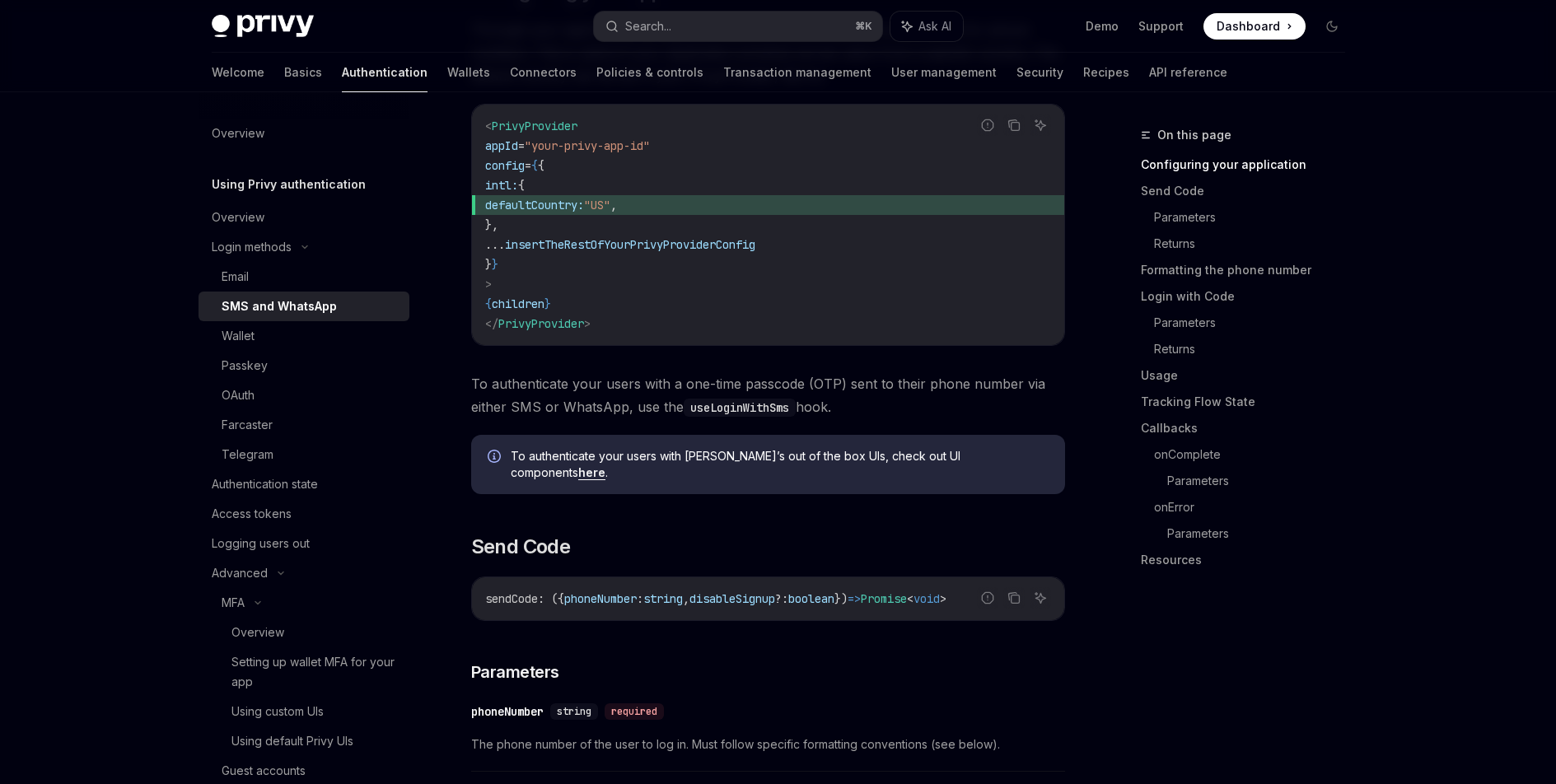
scroll to position [708, 0]
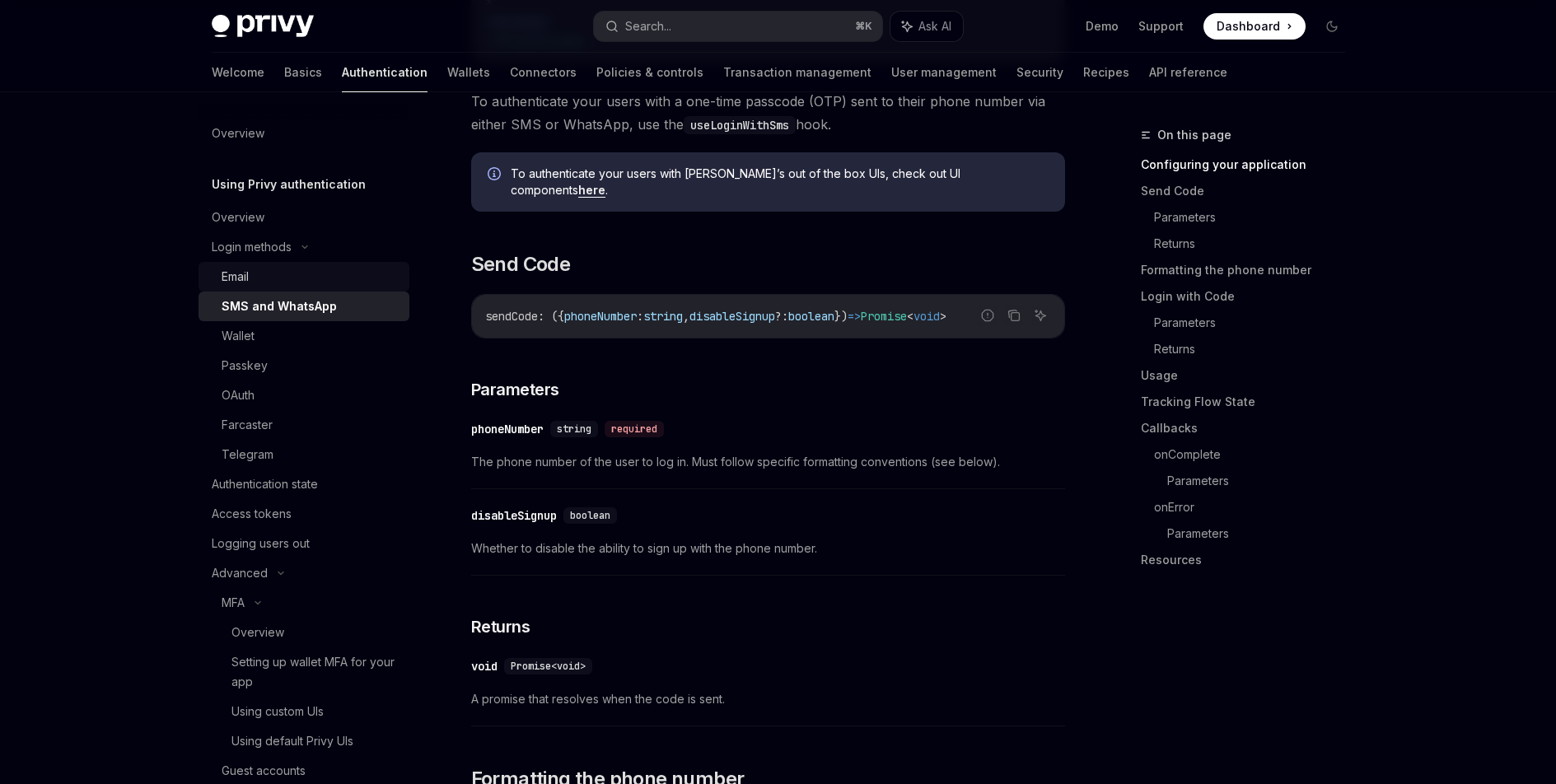
click at [286, 278] on div "Email" at bounding box center [311, 276] width 178 height 20
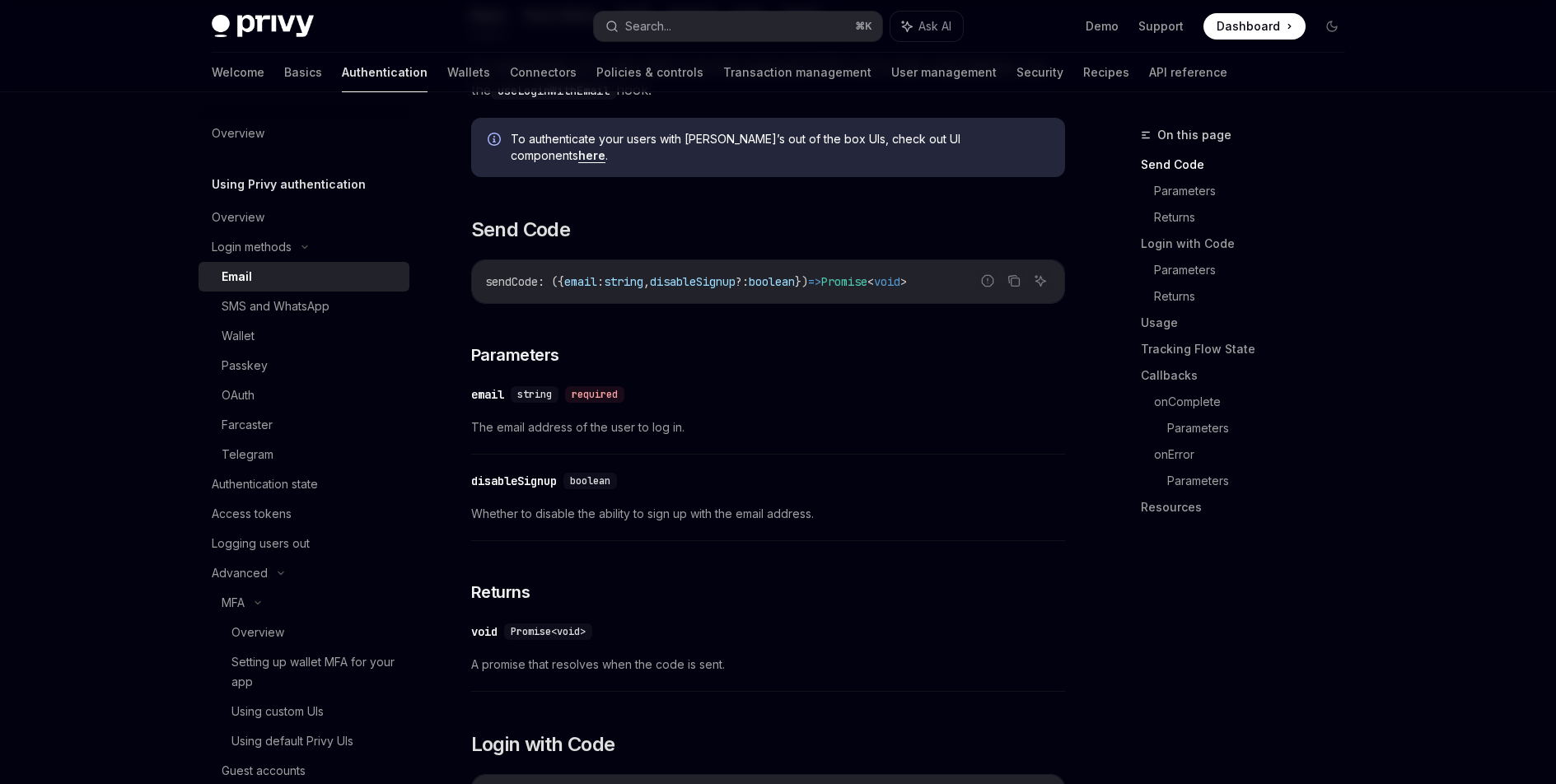
scroll to position [421, 0]
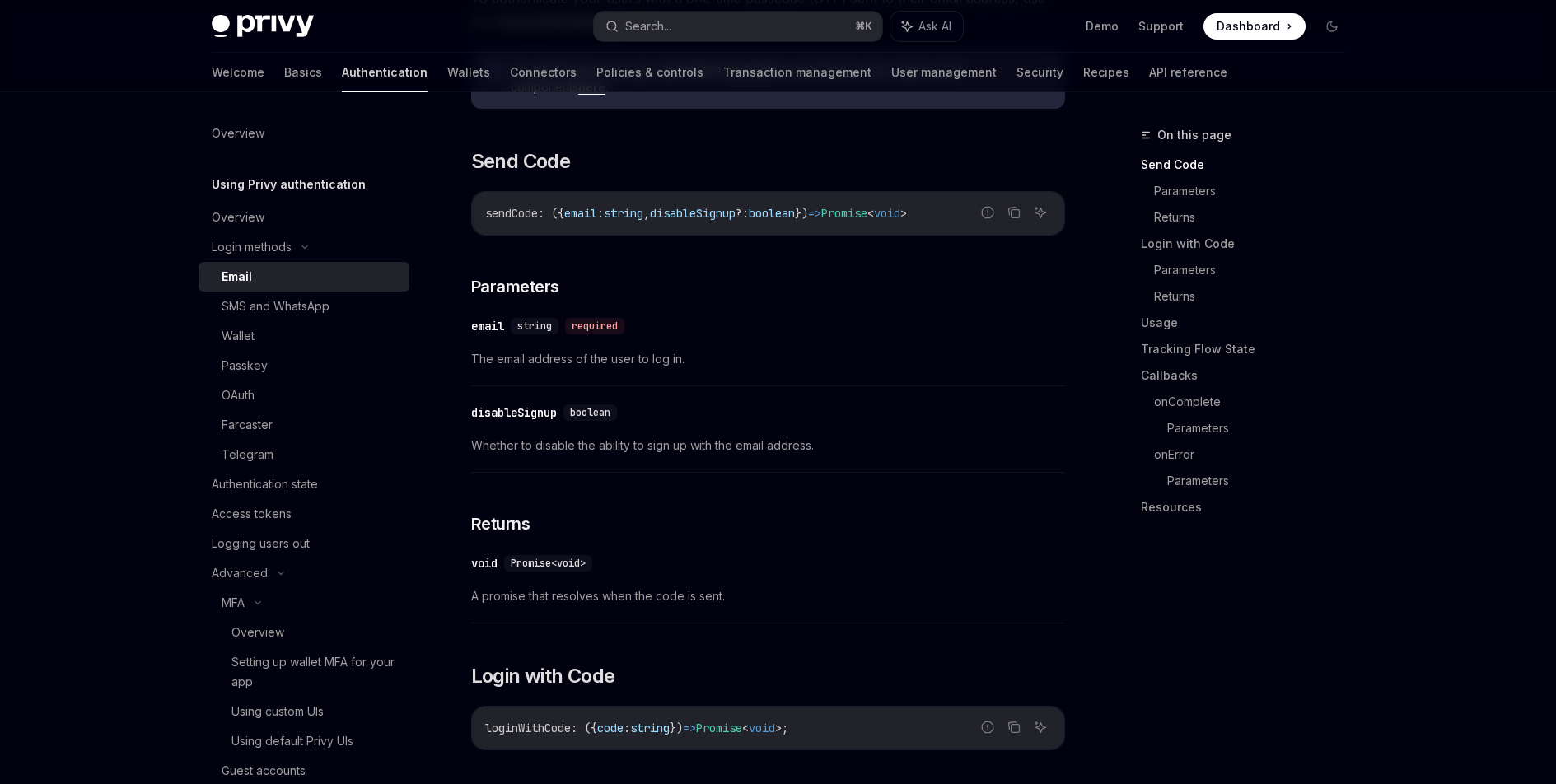
click at [342, 72] on link "Authentication" at bounding box center [384, 73] width 86 height 40
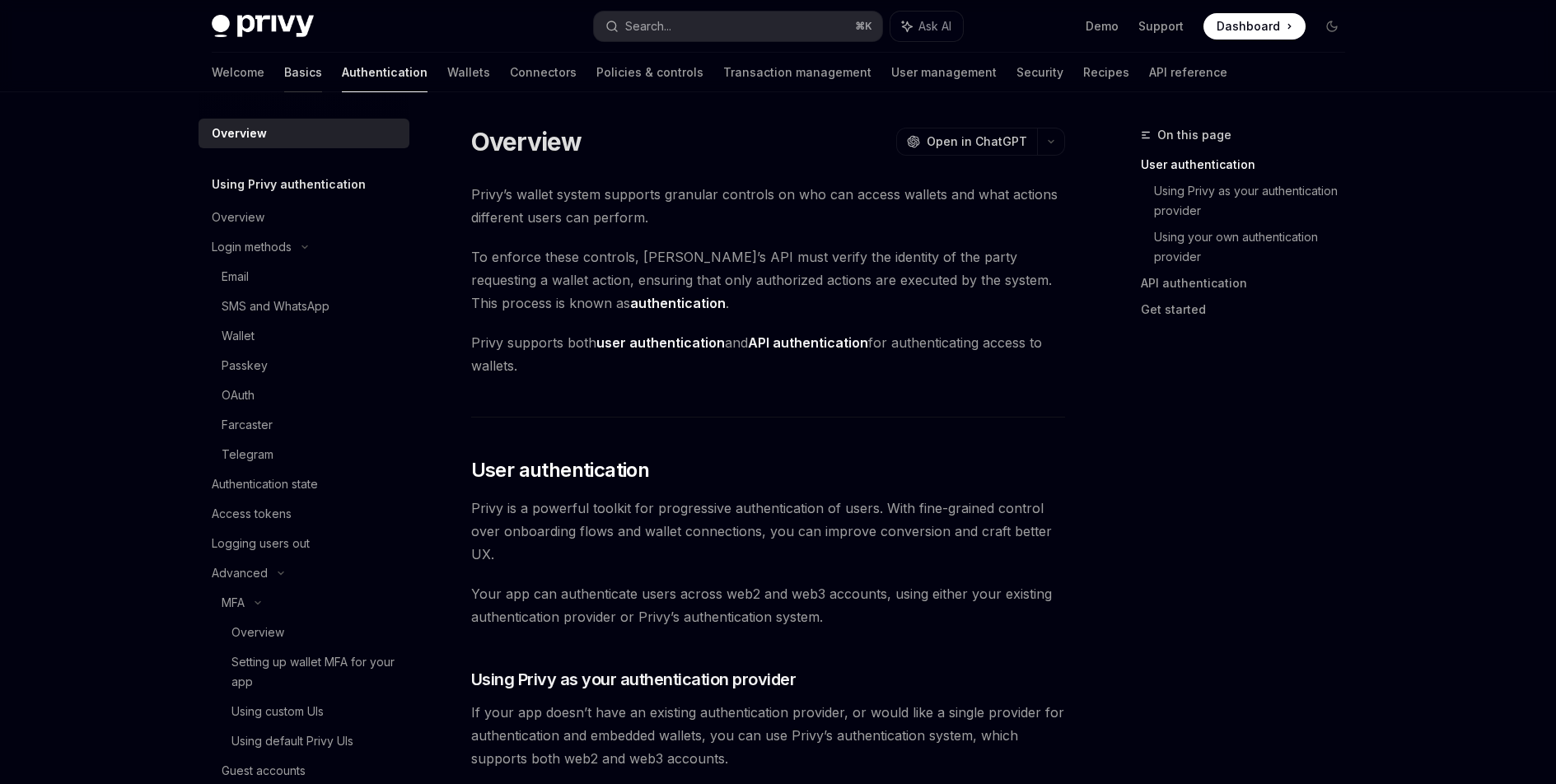
click at [284, 74] on link "Basics" at bounding box center [303, 73] width 38 height 40
type textarea "*"
